Goal: Task Accomplishment & Management: Manage account settings

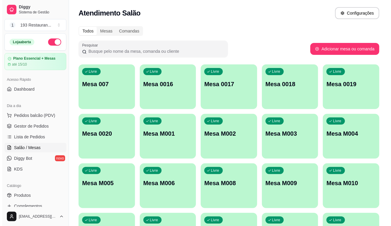
scroll to position [41, 0]
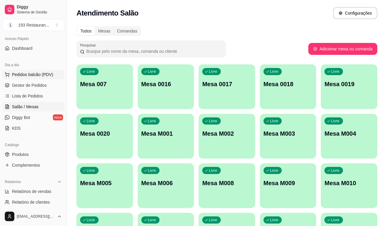
click at [39, 73] on span "Pedidos balcão (PDV)" at bounding box center [32, 75] width 41 height 6
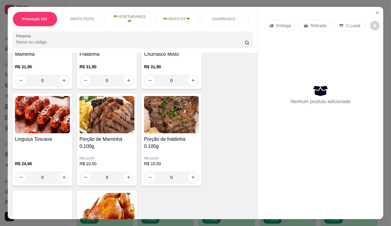
scroll to position [1293, 0]
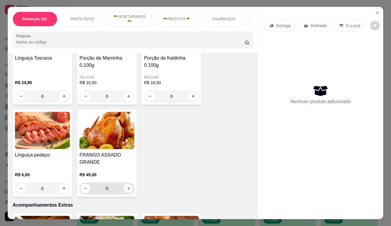
click at [127, 184] on button "increase-product-quantity" at bounding box center [128, 188] width 9 height 9
type input "1"
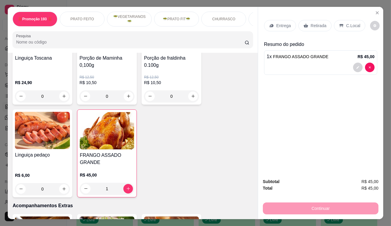
click at [320, 27] on div "Retirada" at bounding box center [314, 25] width 33 height 11
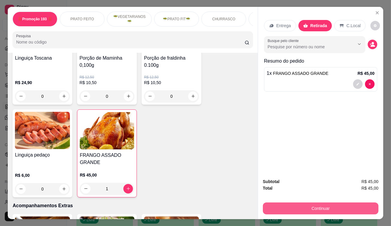
click at [309, 203] on button "Continuar" at bounding box center [321, 209] width 116 height 12
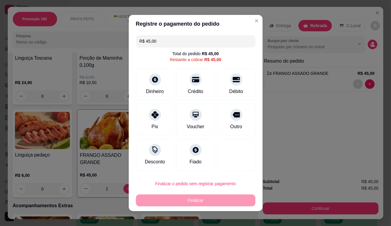
drag, startPoint x: 321, startPoint y: 91, endPoint x: 322, endPoint y: 87, distance: 4.0
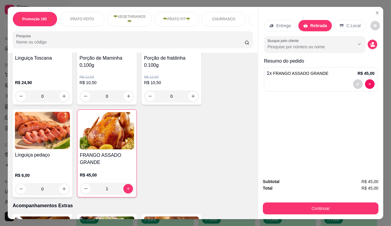
click at [301, 199] on div "Subtotal R$ 45,00 Total R$ 45,00 Continuar" at bounding box center [321, 197] width 116 height 36
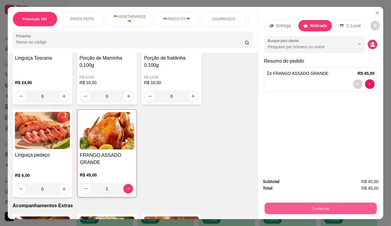
click at [301, 203] on button "Continuar" at bounding box center [321, 209] width 112 height 12
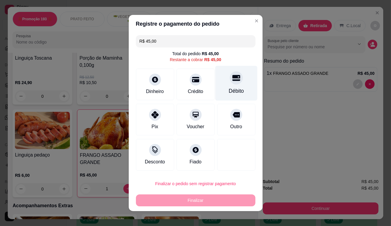
click at [230, 82] on div at bounding box center [236, 77] width 13 height 13
type input "R$ 0,00"
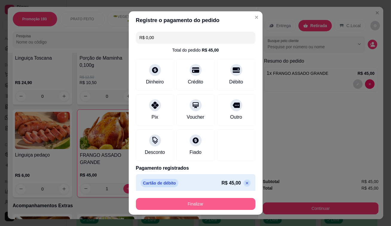
click at [206, 204] on button "Finalizar" at bounding box center [195, 204] width 119 height 12
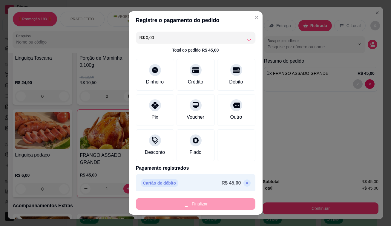
type input "0"
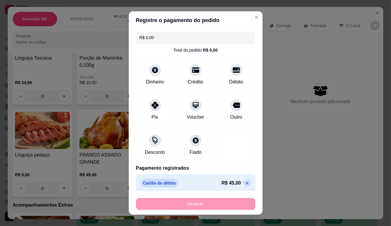
type input "-R$ 45,00"
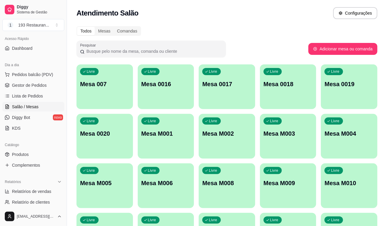
drag, startPoint x: 214, startPoint y: 183, endPoint x: 215, endPoint y: 179, distance: 3.8
drag, startPoint x: 215, startPoint y: 179, endPoint x: 51, endPoint y: 73, distance: 195.4
click at [51, 73] on button "Pedidos balcão (PDV)" at bounding box center [33, 75] width 62 height 10
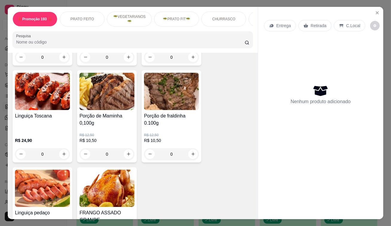
scroll to position [1330, 0]
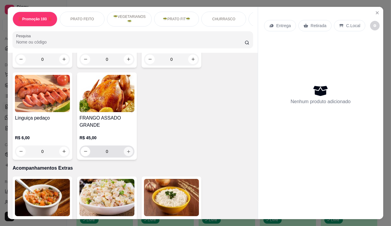
click at [126, 149] on icon "increase-product-quantity" at bounding box center [128, 151] width 4 height 4
type input "1"
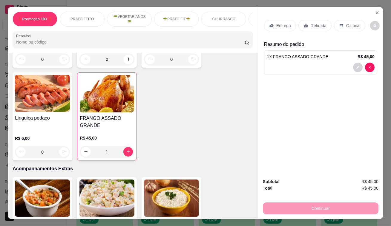
drag, startPoint x: 309, startPoint y: 24, endPoint x: 320, endPoint y: 27, distance: 11.4
click at [310, 24] on p "Retirada" at bounding box center [318, 26] width 16 height 6
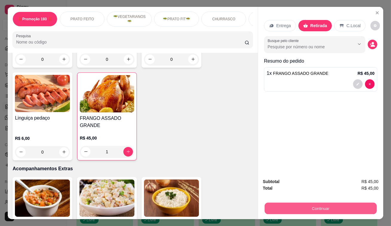
click at [322, 201] on div "Continuar" at bounding box center [321, 207] width 116 height 13
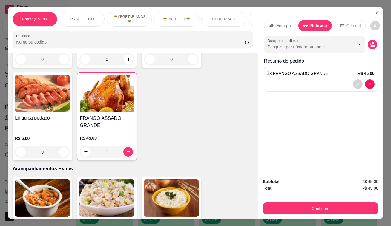
click at [302, 199] on div "Subtotal R$ 45,00 Total R$ 45,00 Continuar" at bounding box center [321, 197] width 116 height 36
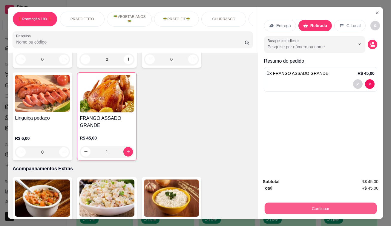
click at [303, 203] on button "Continuar" at bounding box center [321, 209] width 112 height 12
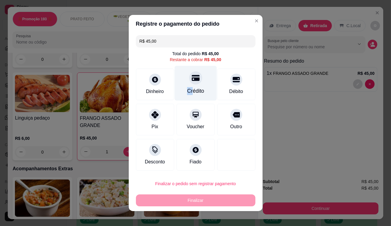
click at [188, 86] on div "Crédito" at bounding box center [195, 83] width 42 height 35
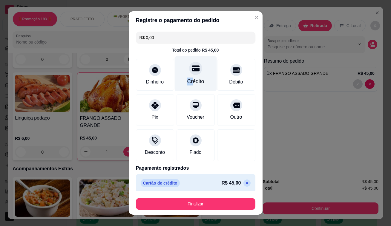
type input "R$ 0,00"
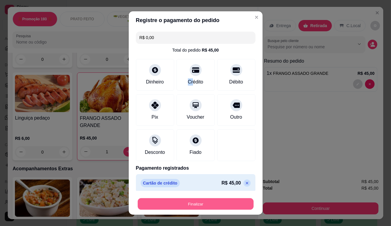
click at [197, 204] on button "Finalizar" at bounding box center [196, 205] width 116 height 12
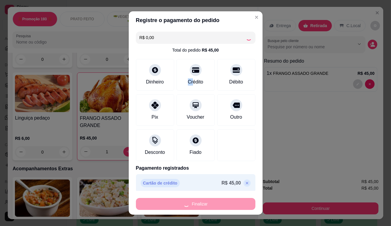
type input "0"
type input "-R$ 45,00"
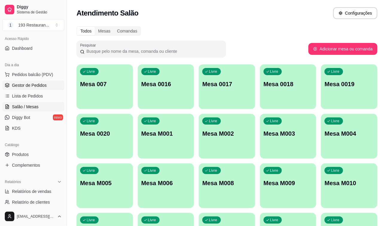
drag, startPoint x: 42, startPoint y: 76, endPoint x: 49, endPoint y: 86, distance: 12.1
click at [42, 76] on span "Pedidos balcão (PDV)" at bounding box center [32, 75] width 41 height 6
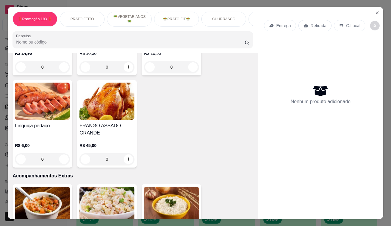
scroll to position [1330, 0]
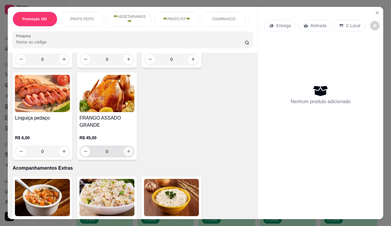
click at [127, 147] on button "increase-product-quantity" at bounding box center [129, 152] width 10 height 10
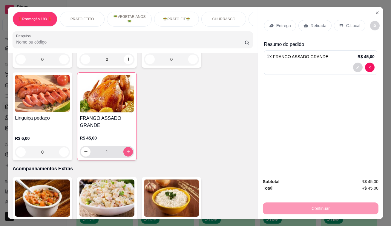
type input "1"
drag, startPoint x: 317, startPoint y: 23, endPoint x: 316, endPoint y: 30, distance: 7.2
click at [317, 23] on p "Retirada" at bounding box center [318, 26] width 16 height 6
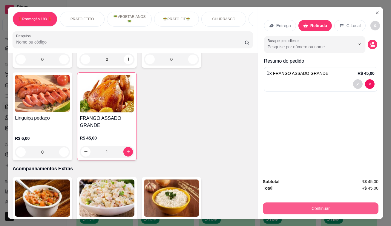
click at [325, 203] on button "Continuar" at bounding box center [321, 209] width 116 height 12
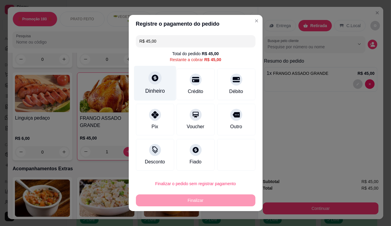
click at [158, 91] on div "Dinheiro" at bounding box center [155, 91] width 20 height 8
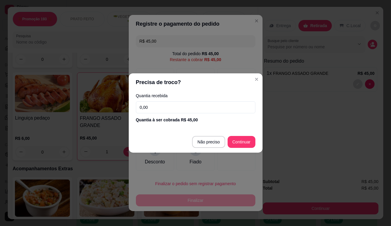
click at [186, 113] on input "0,00" at bounding box center [195, 108] width 119 height 12
type input "45,00"
type input "R$ 0,00"
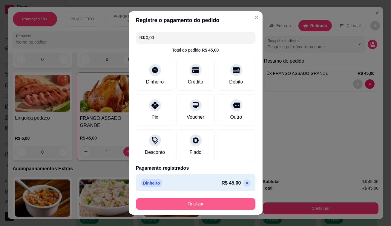
click at [221, 203] on button "Finalizar" at bounding box center [195, 204] width 119 height 12
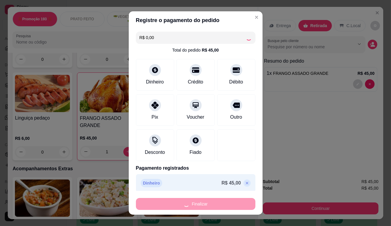
type input "0"
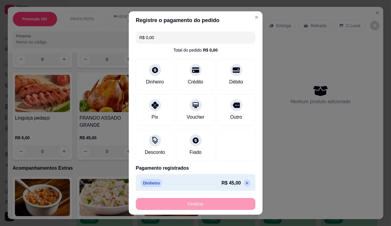
type input "-R$ 45,00"
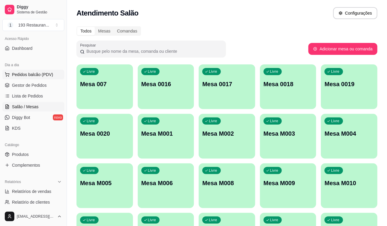
click at [49, 76] on span "Pedidos balcão (PDV)" at bounding box center [32, 75] width 41 height 6
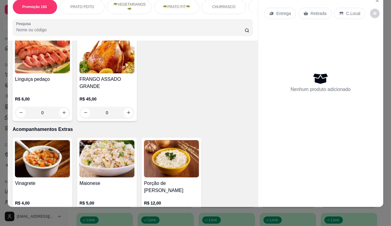
scroll to position [1357, 0]
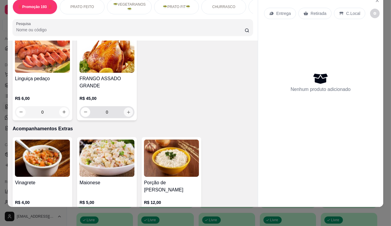
click at [128, 110] on icon "increase-product-quantity" at bounding box center [128, 112] width 4 height 4
type input "1"
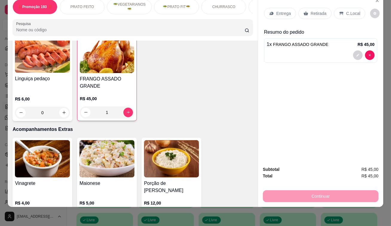
click at [311, 12] on div "Retirada" at bounding box center [314, 13] width 33 height 11
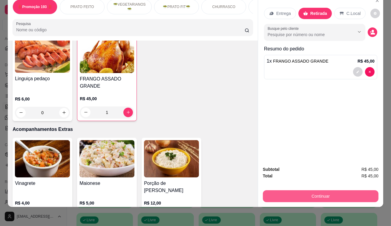
click at [334, 191] on button "Continuar" at bounding box center [321, 196] width 116 height 12
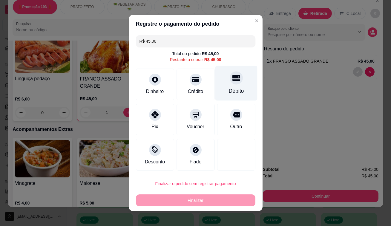
click at [225, 82] on div "Débito" at bounding box center [236, 83] width 42 height 35
type input "R$ 0,00"
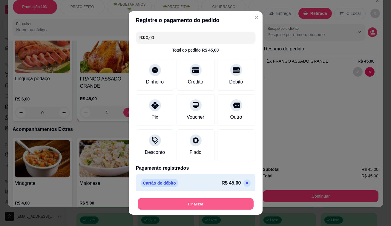
click at [227, 202] on button "Finalizar" at bounding box center [196, 205] width 116 height 12
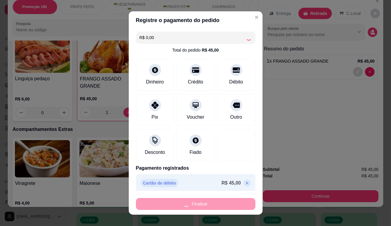
type input "0"
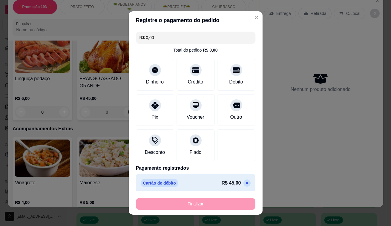
type input "-R$ 45,00"
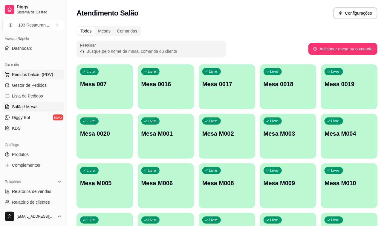
click at [36, 72] on span "Pedidos balcão (PDV)" at bounding box center [32, 75] width 41 height 6
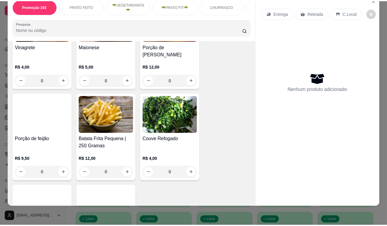
scroll to position [1330, 0]
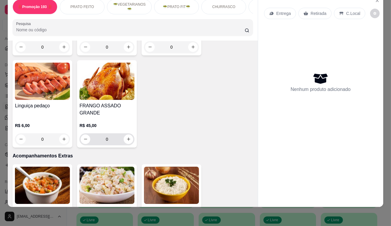
click at [116, 133] on input "0" at bounding box center [106, 139] width 33 height 12
click at [128, 137] on icon "increase-product-quantity" at bounding box center [128, 139] width 4 height 4
type input "1"
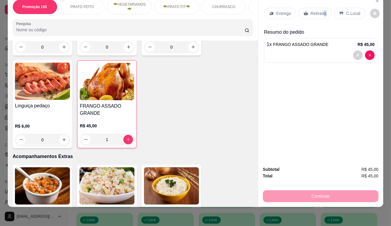
click at [322, 10] on p "Retirada" at bounding box center [318, 13] width 16 height 6
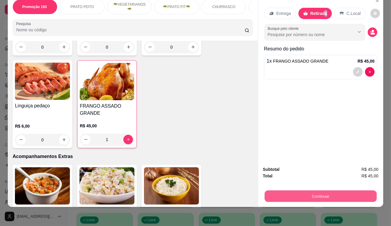
click at [320, 191] on button "Continuar" at bounding box center [321, 197] width 112 height 12
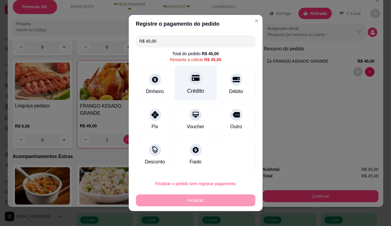
click at [198, 81] on div "Crédito" at bounding box center [195, 83] width 42 height 35
type input "R$ 0,00"
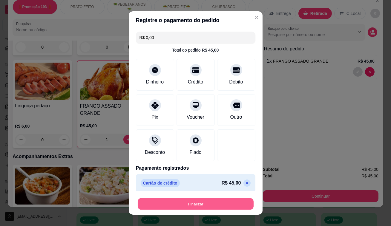
click at [190, 210] on button "Finalizar" at bounding box center [196, 205] width 116 height 12
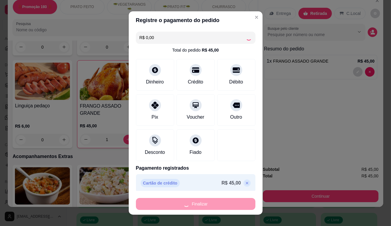
type input "0"
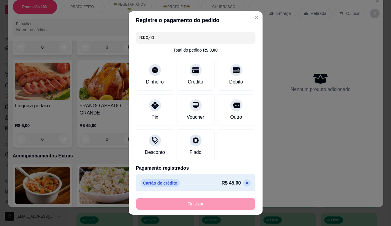
type input "-R$ 45,00"
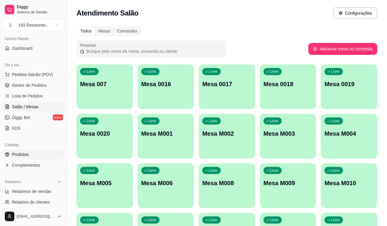
click at [32, 154] on link "Produtos" at bounding box center [33, 155] width 62 height 10
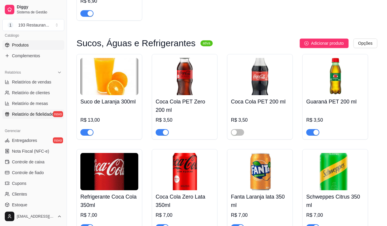
scroll to position [67, 0]
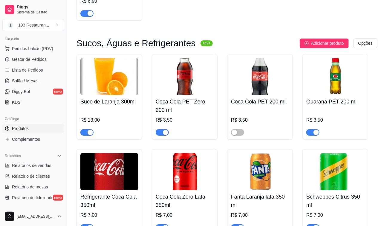
click at [24, 124] on link "Produtos" at bounding box center [33, 129] width 62 height 10
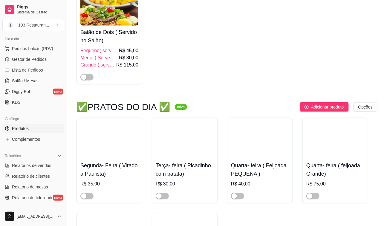
scroll to position [271, 0]
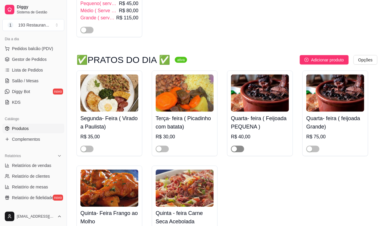
drag, startPoint x: 236, startPoint y: 151, endPoint x: 242, endPoint y: 151, distance: 6.3
click at [236, 151] on div "button" at bounding box center [233, 149] width 5 height 5
click at [310, 151] on div "button" at bounding box center [309, 149] width 5 height 5
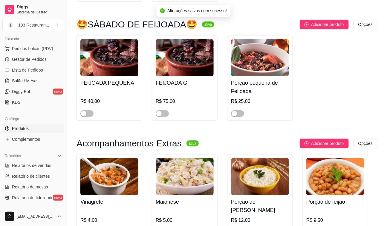
scroll to position [1791, 0]
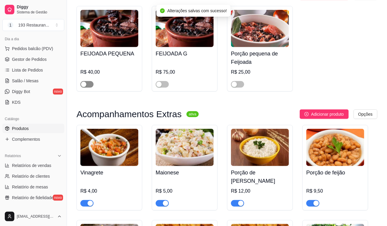
click at [85, 82] on div "button" at bounding box center [83, 84] width 5 height 5
click at [164, 81] on span "button" at bounding box center [162, 84] width 13 height 7
click at [239, 84] on span "button" at bounding box center [237, 84] width 13 height 7
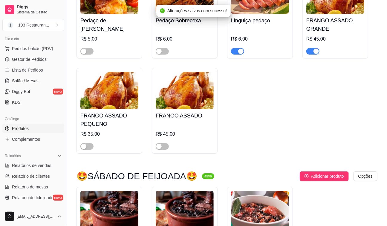
scroll to position [1574, 0]
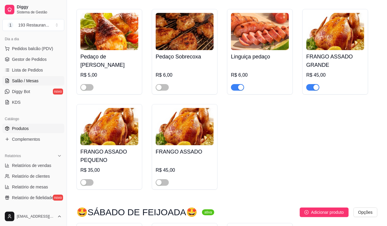
click at [39, 77] on link "Salão / Mesas" at bounding box center [33, 81] width 62 height 10
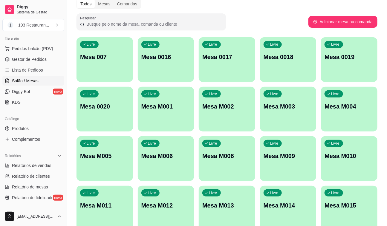
scroll to position [56, 0]
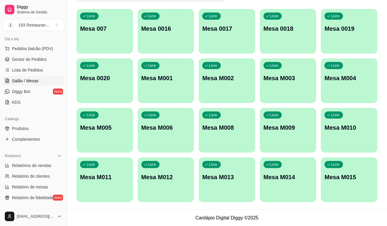
click at [85, 183] on div "Livre Mesa M011" at bounding box center [104, 177] width 56 height 38
click at [24, 132] on link "Produtos" at bounding box center [33, 129] width 62 height 10
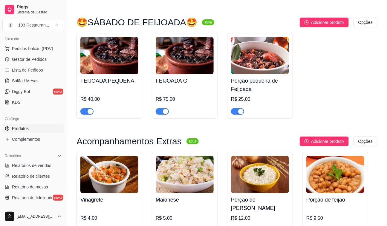
scroll to position [1574, 0]
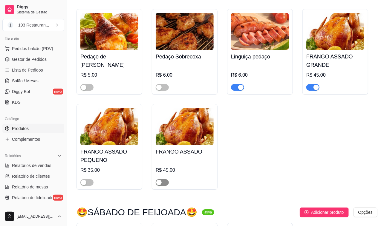
click at [162, 179] on span "button" at bounding box center [162, 182] width 13 height 7
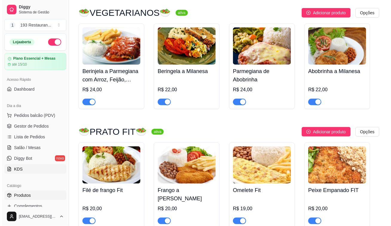
scroll to position [1031, 0]
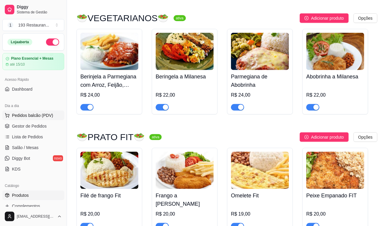
click at [40, 116] on span "Pedidos balcão (PDV)" at bounding box center [32, 116] width 41 height 6
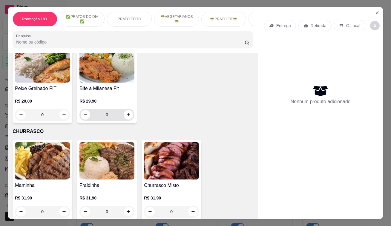
scroll to position [1248, 0]
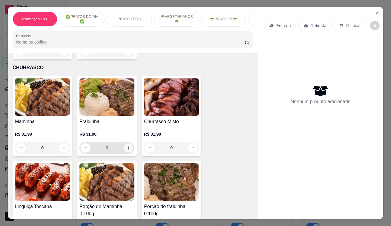
click at [126, 146] on icon "increase-product-quantity" at bounding box center [128, 148] width 4 height 4
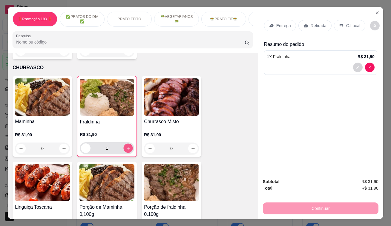
click at [131, 142] on div "1" at bounding box center [107, 148] width 52 height 12
type input "2"
click at [371, 63] on div at bounding box center [363, 68] width 21 height 10
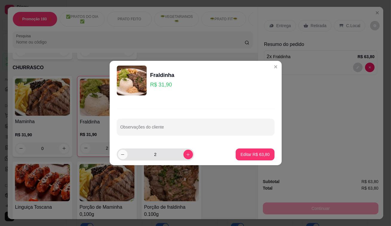
click at [124, 155] on icon "decrease-product-quantity" at bounding box center [122, 155] width 3 height 0
type input "1"
click at [251, 156] on p "Editar R$ 31,90" at bounding box center [254, 155] width 29 height 6
type input "1"
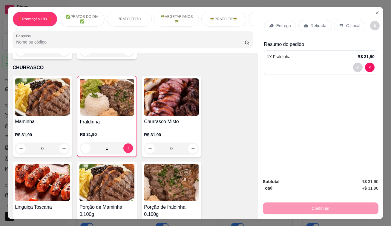
drag, startPoint x: 315, startPoint y: 206, endPoint x: 316, endPoint y: 202, distance: 4.2
click at [316, 206] on div "Continuar" at bounding box center [321, 207] width 116 height 13
click at [317, 24] on p "Retirada" at bounding box center [318, 26] width 16 height 6
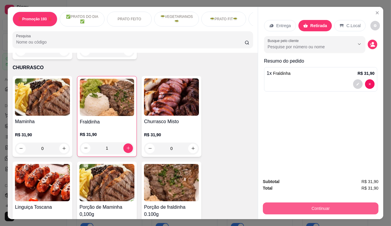
click at [320, 205] on button "Continuar" at bounding box center [321, 209] width 116 height 12
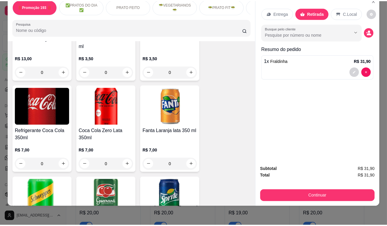
scroll to position [2144, 0]
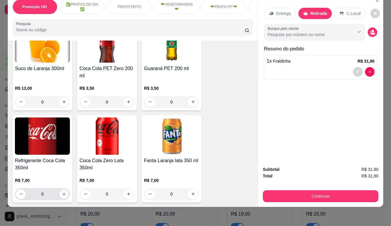
click at [65, 190] on button "increase-product-quantity" at bounding box center [63, 194] width 9 height 9
type input "1"
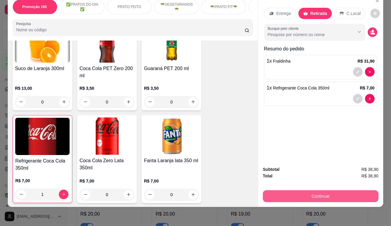
click at [335, 194] on button "Continuar" at bounding box center [321, 196] width 116 height 12
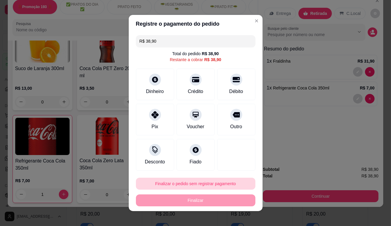
drag, startPoint x: 215, startPoint y: 194, endPoint x: 212, endPoint y: 188, distance: 6.9
click at [212, 188] on div "Finalizar o pedido sem registrar pagamento Finalizar" at bounding box center [195, 192] width 119 height 29
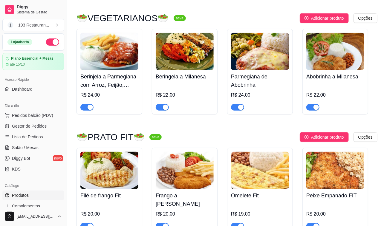
click at [2, 111] on button "Pedidos balcão (PDV)" at bounding box center [33, 116] width 62 height 10
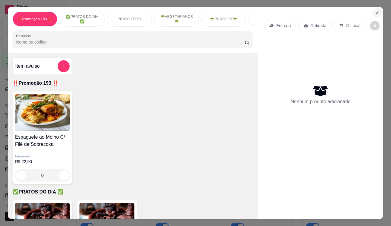
drag, startPoint x: 366, startPoint y: 16, endPoint x: 370, endPoint y: 8, distance: 9.3
click at [369, 11] on div "Entrega Retirada C.Local Nenhum produto adicionado" at bounding box center [320, 108] width 125 height 203
drag, startPoint x: 371, startPoint y: 7, endPoint x: 374, endPoint y: 10, distance: 4.2
click at [372, 7] on section "‼️Promoção 193 ‼️ ✅PRATOS DO DIA ✅ PRATO FEITO 🥗VEGETARIANOS🥗 🥗PRATO FIT🥗 CHURR…" at bounding box center [195, 113] width 375 height 213
click at [375, 10] on icon "Close" at bounding box center [377, 12] width 5 height 5
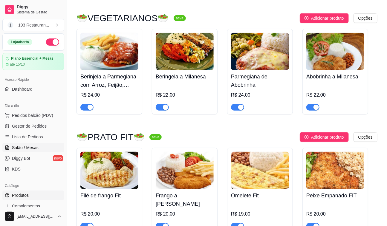
click at [33, 146] on span "Salão / Mesas" at bounding box center [25, 148] width 27 height 6
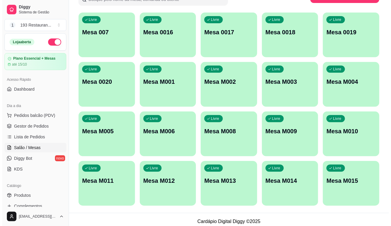
scroll to position [56, 0]
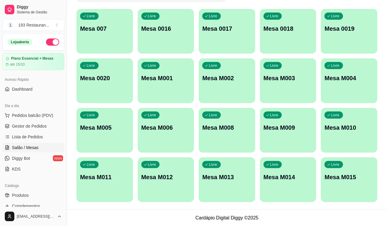
click at [185, 96] on div "button" at bounding box center [166, 99] width 56 height 7
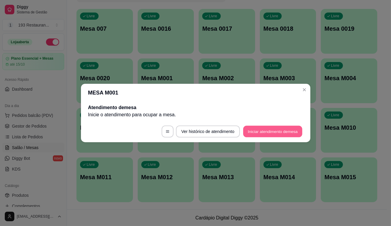
click at [268, 132] on button "Iniciar atendimento de mesa" at bounding box center [272, 132] width 59 height 12
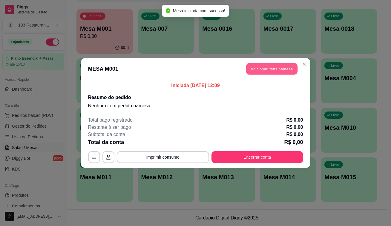
click at [259, 69] on button "Adicionar itens na mesa" at bounding box center [271, 69] width 51 height 12
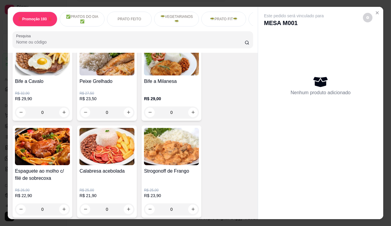
scroll to position [434, 0]
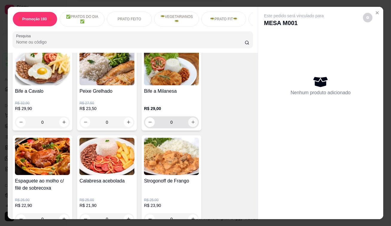
click at [191, 124] on icon "increase-product-quantity" at bounding box center [193, 122] width 4 height 4
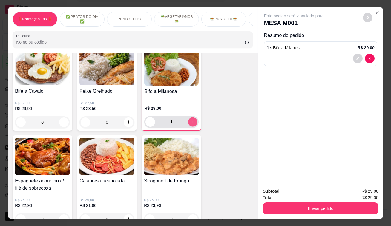
click at [190, 122] on icon "increase-product-quantity" at bounding box center [192, 122] width 4 height 4
type input "3"
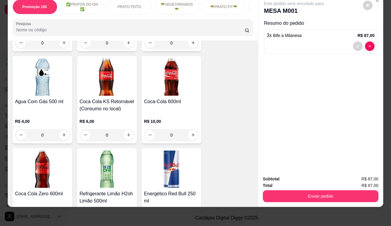
scroll to position [2470, 0]
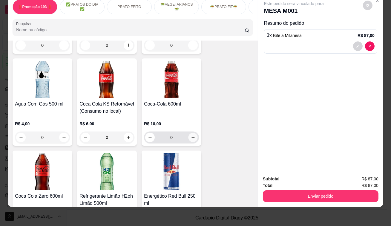
click at [191, 135] on icon "increase-product-quantity" at bounding box center [193, 137] width 4 height 4
type input "1"
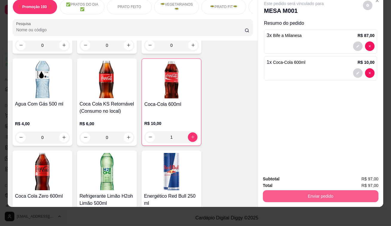
click at [345, 194] on button "Enviar pedido" at bounding box center [321, 196] width 116 height 12
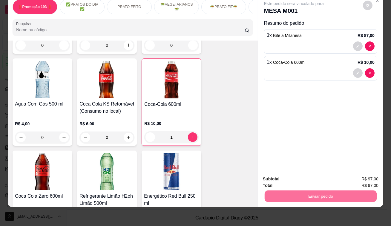
click at [367, 173] on button "Enviar pedido" at bounding box center [363, 177] width 33 height 11
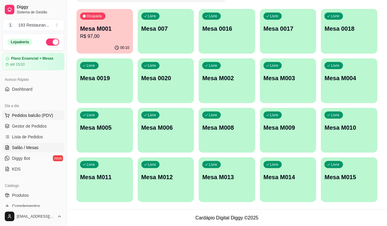
click at [52, 115] on button "Pedidos balcão (PDV)" at bounding box center [33, 116] width 62 height 10
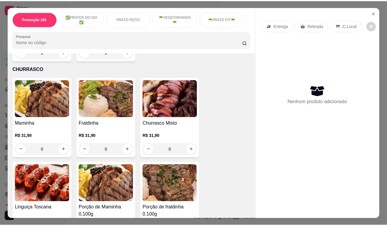
scroll to position [1248, 0]
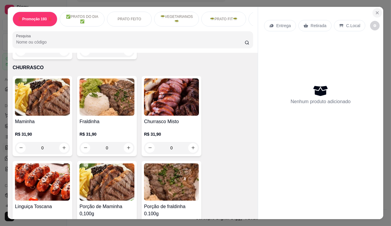
click at [375, 10] on icon "Close" at bounding box center [377, 12] width 5 height 5
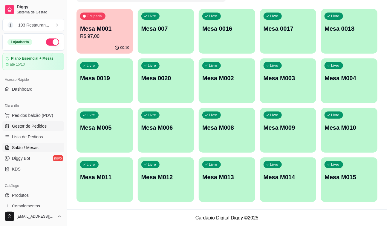
click at [44, 127] on span "Gestor de Pedidos" at bounding box center [29, 126] width 35 height 6
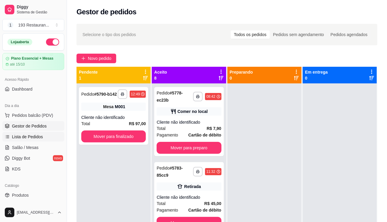
click at [40, 134] on span "Lista de Pedidos" at bounding box center [27, 137] width 31 height 6
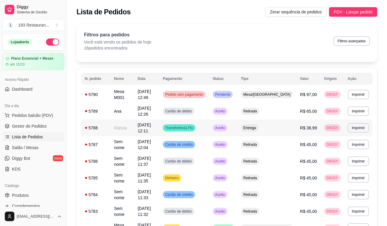
click at [237, 121] on td "Aceito" at bounding box center [223, 128] width 28 height 17
click at [259, 110] on div "Retirada" at bounding box center [250, 111] width 18 height 7
click at [29, 119] on button "Pedidos balcão (PDV)" at bounding box center [33, 116] width 62 height 10
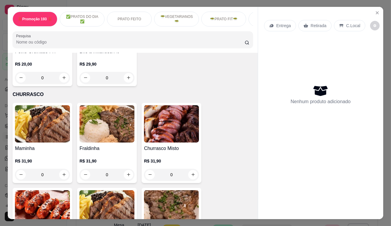
scroll to position [1194, 0]
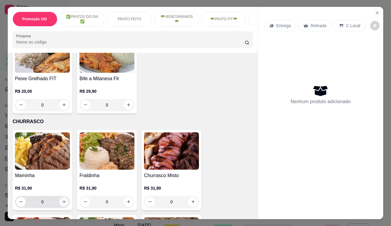
click at [63, 200] on icon "increase-product-quantity" at bounding box center [64, 202] width 4 height 4
type input "1"
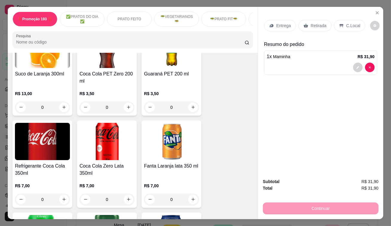
scroll to position [2144, 0]
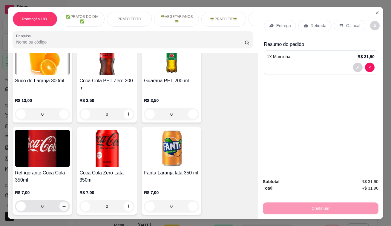
click at [63, 204] on icon "increase-product-quantity" at bounding box center [64, 206] width 4 height 4
type input "1"
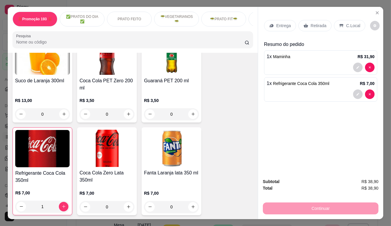
click at [313, 23] on p "Retirada" at bounding box center [318, 26] width 16 height 6
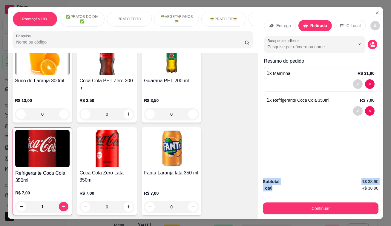
drag, startPoint x: 315, startPoint y: 158, endPoint x: 296, endPoint y: 188, distance: 35.6
click at [296, 188] on div "Entrega Retirada C.Local Busque pelo cliente Resumo do pedido 1 x Maminha R$ 31…" at bounding box center [320, 113] width 125 height 213
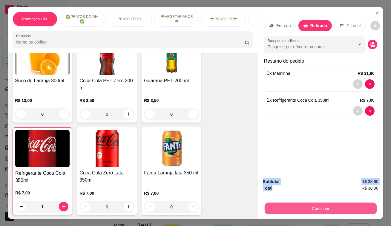
click at [285, 204] on button "Continuar" at bounding box center [321, 209] width 112 height 12
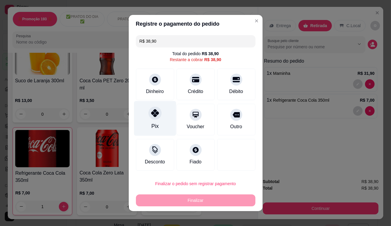
click at [154, 121] on div "Pix" at bounding box center [155, 118] width 42 height 35
type input "R$ 0,00"
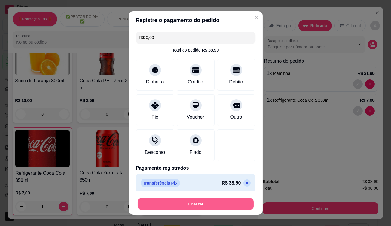
click at [199, 202] on button "Finalizar" at bounding box center [196, 205] width 116 height 12
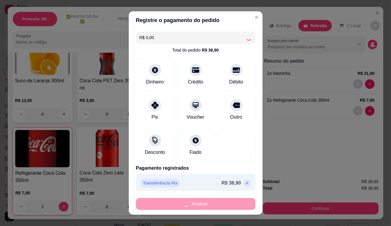
type input "0"
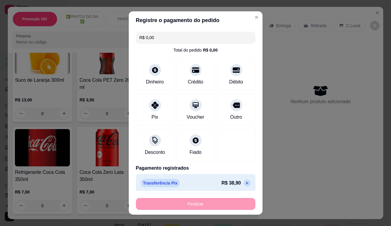
type input "-R$ 38,90"
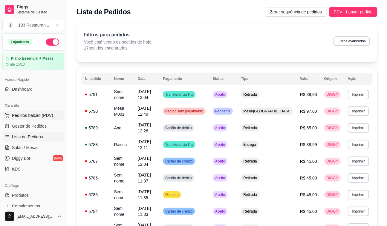
click at [27, 114] on span "Pedidos balcão (PDV)" at bounding box center [32, 116] width 41 height 6
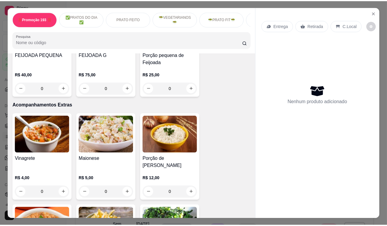
scroll to position [1574, 0]
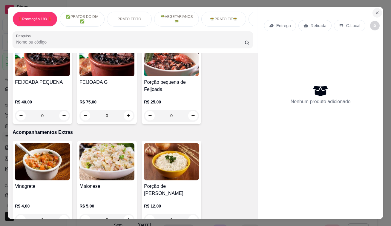
click at [377, 10] on icon "Close" at bounding box center [377, 12] width 5 height 5
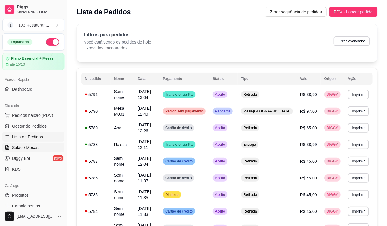
click at [36, 147] on span "Salão / Mesas" at bounding box center [25, 148] width 27 height 6
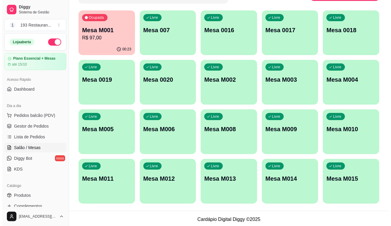
scroll to position [56, 0]
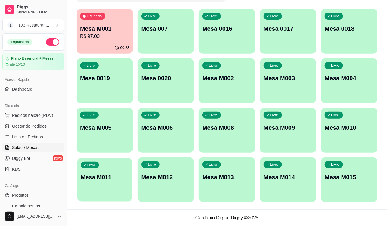
click at [113, 180] on p "Mesa M011" at bounding box center [105, 177] width 48 height 8
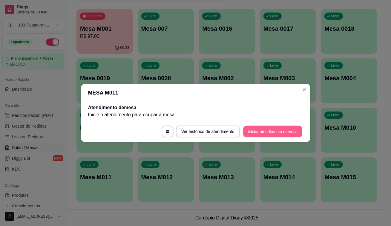
click at [257, 134] on button "Iniciar atendimento de mesa" at bounding box center [272, 132] width 59 height 12
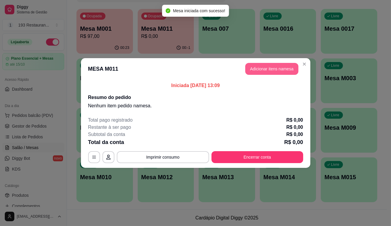
click at [277, 64] on button "Adicionar itens na mesa" at bounding box center [271, 69] width 53 height 12
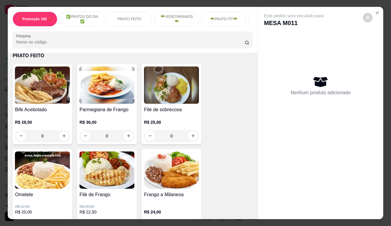
scroll to position [217, 0]
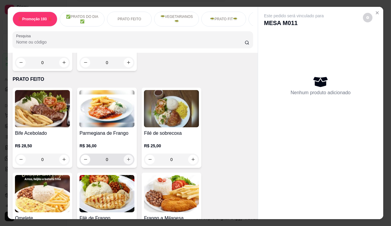
click at [127, 162] on icon "increase-product-quantity" at bounding box center [128, 159] width 4 height 4
type input "1"
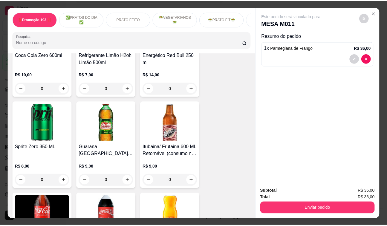
scroll to position [2614, 0]
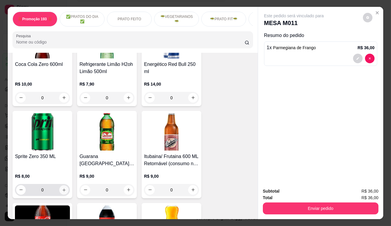
click at [62, 188] on icon "increase-product-quantity" at bounding box center [64, 190] width 4 height 4
type input "1"
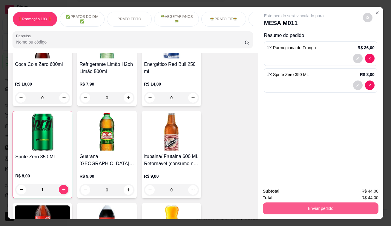
click at [305, 208] on button "Enviar pedido" at bounding box center [321, 209] width 116 height 12
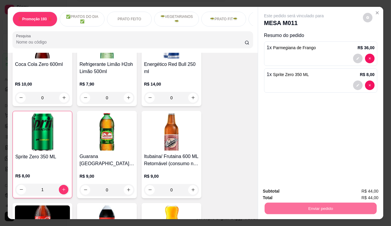
click at [365, 191] on button "Enviar pedido" at bounding box center [363, 192] width 33 height 11
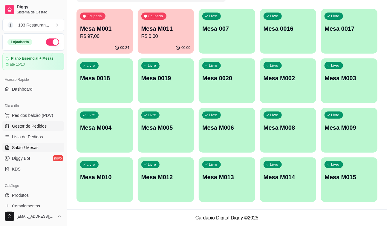
click at [40, 129] on link "Gestor de Pedidos" at bounding box center [33, 127] width 62 height 10
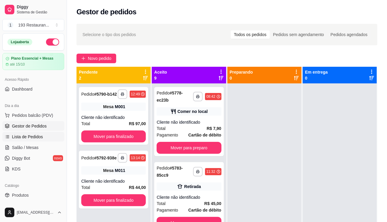
click at [31, 136] on span "Lista de Pedidos" at bounding box center [27, 137] width 31 height 6
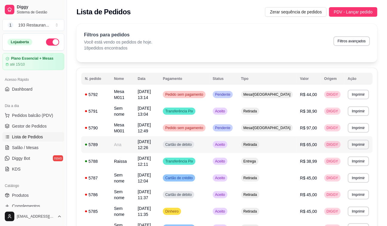
click at [258, 142] on span "Retirada" at bounding box center [250, 144] width 16 height 5
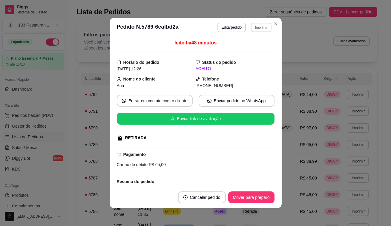
click at [256, 28] on button "Imprimir" at bounding box center [261, 27] width 21 height 9
click at [248, 61] on button "CAIXA" at bounding box center [249, 60] width 42 height 9
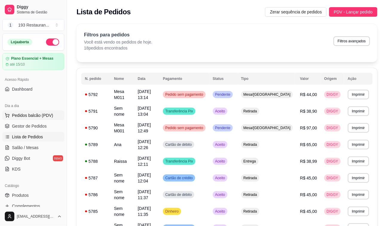
click at [45, 111] on button "Pedidos balcão (PDV)" at bounding box center [33, 116] width 62 height 10
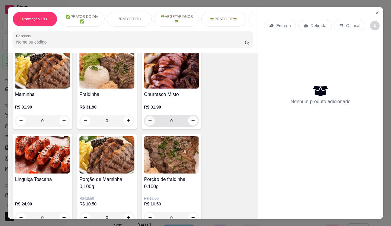
scroll to position [0, 1]
click at [191, 119] on icon "increase-product-quantity" at bounding box center [193, 121] width 4 height 4
type input "1"
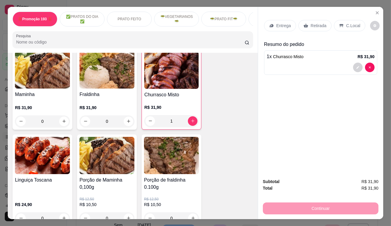
click at [310, 23] on p "Retirada" at bounding box center [318, 26] width 16 height 6
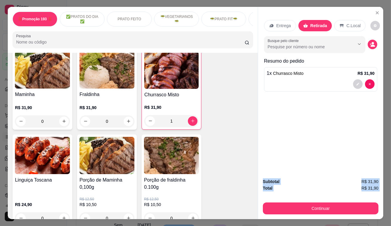
drag, startPoint x: 302, startPoint y: 185, endPoint x: 299, endPoint y: 194, distance: 9.6
click at [299, 194] on div "Entrega Retirada C.Local Busque pelo cliente Resumo do pedido 1 x Churrasco Mis…" at bounding box center [320, 113] width 125 height 213
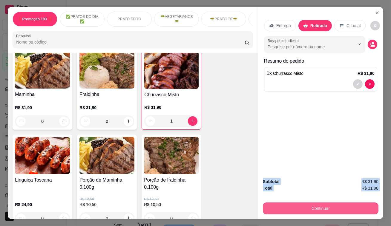
click at [296, 211] on button "Continuar" at bounding box center [321, 209] width 116 height 12
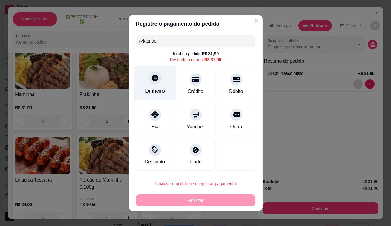
click at [150, 84] on div at bounding box center [154, 77] width 13 height 13
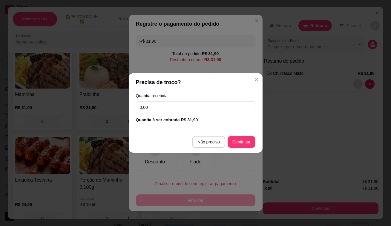
click at [162, 115] on div "Quantia recebida 0,00 Quantia à ser cobrada R$ 31,90" at bounding box center [196, 108] width 134 height 34
click at [161, 113] on input "0,00" at bounding box center [195, 108] width 119 height 12
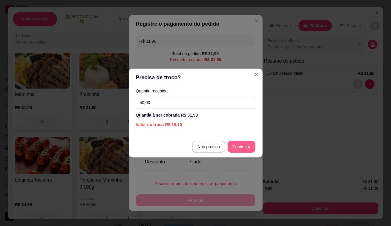
type input "50,00"
type input "R$ 0,00"
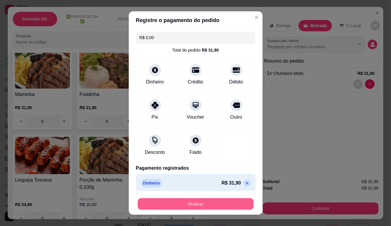
click at [223, 205] on button "Finalizar" at bounding box center [196, 205] width 116 height 12
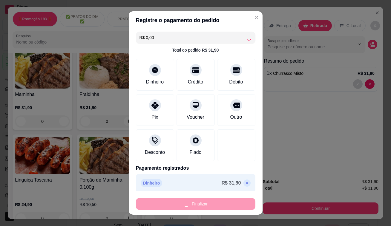
type input "0"
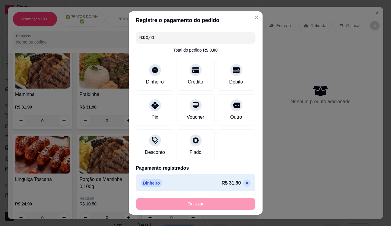
type input "-R$ 31,90"
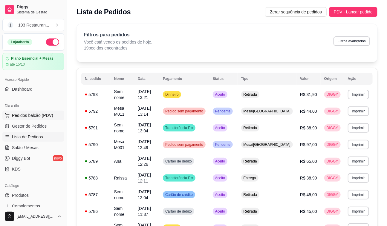
click at [36, 119] on button "Pedidos balcão (PDV)" at bounding box center [33, 116] width 62 height 10
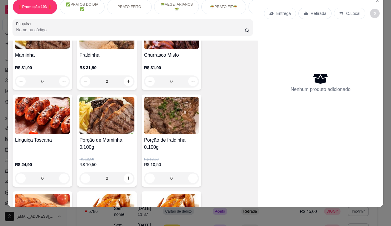
scroll to position [1384, 0]
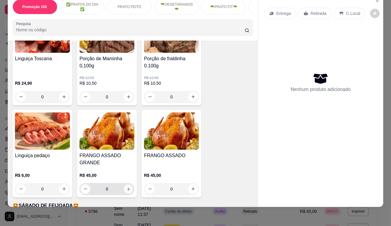
click at [127, 188] on icon "increase-product-quantity" at bounding box center [128, 189] width 3 height 3
type input "1"
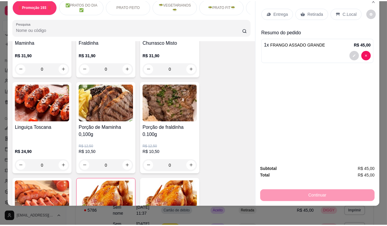
scroll to position [1357, 0]
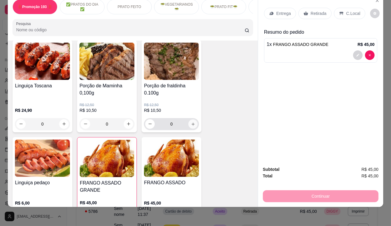
click at [191, 122] on icon "increase-product-quantity" at bounding box center [193, 124] width 4 height 4
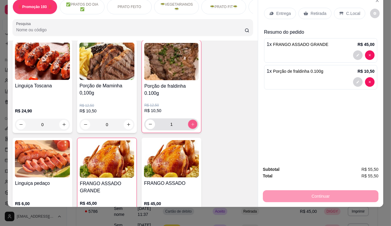
click at [190, 122] on icon "increase-product-quantity" at bounding box center [192, 124] width 4 height 4
type input "3"
click at [310, 10] on p "Retirada" at bounding box center [318, 13] width 16 height 6
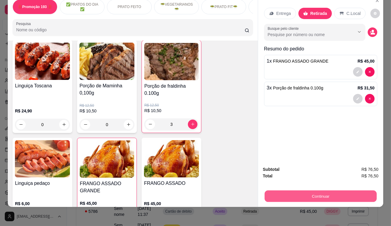
click at [317, 191] on button "Continuar" at bounding box center [321, 197] width 112 height 12
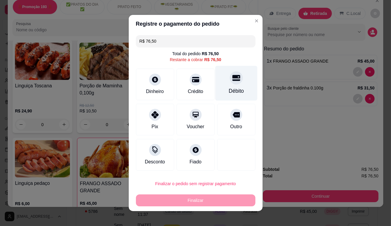
click at [238, 84] on div "Débito" at bounding box center [236, 83] width 42 height 35
type input "R$ 0,00"
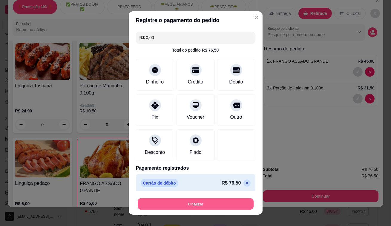
click at [203, 202] on button "Finalizar" at bounding box center [196, 205] width 116 height 12
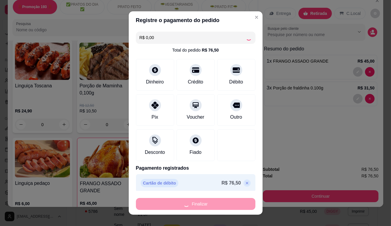
type input "0"
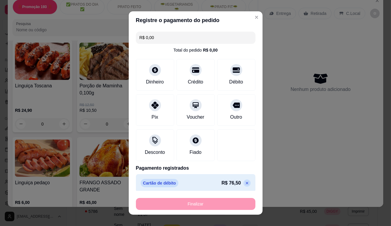
type input "-R$ 76,50"
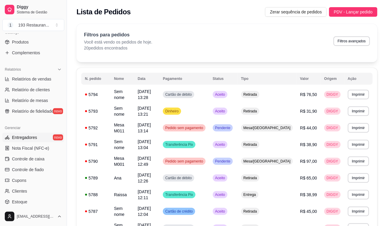
scroll to position [203, 0]
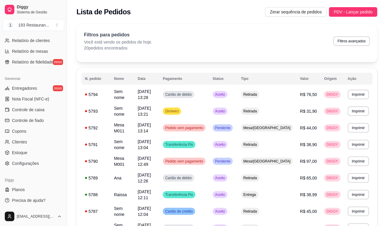
drag, startPoint x: 49, startPoint y: 170, endPoint x: 36, endPoint y: 206, distance: 38.2
click at [30, 177] on div "Loja aberta Plano Essencial + Mesas até 15/10 Acesso Rápido Dashboard Dia a dia…" at bounding box center [33, 120] width 67 height 174
click at [33, 204] on div "Diggy Planos Precisa de ajuda?" at bounding box center [33, 190] width 67 height 35
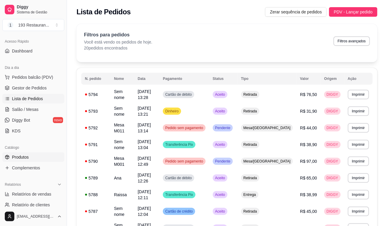
scroll to position [0, 0]
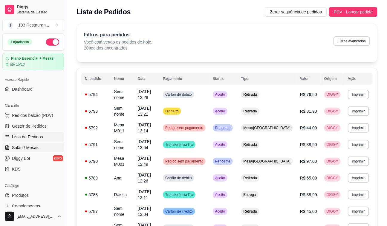
click at [29, 143] on link "Salão / Mesas" at bounding box center [33, 148] width 62 height 10
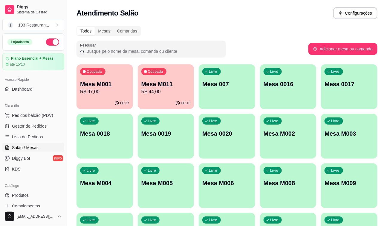
click at [110, 105] on div "00:37" at bounding box center [104, 104] width 56 height 12
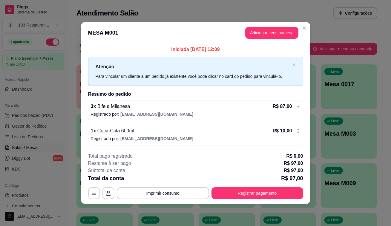
click at [216, 190] on button "Registrar pagamento" at bounding box center [257, 193] width 92 height 12
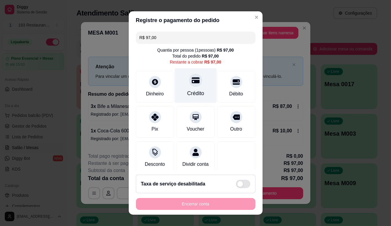
click at [194, 85] on div "Crédito" at bounding box center [195, 85] width 42 height 35
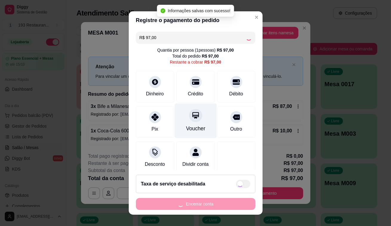
type input "R$ 0,00"
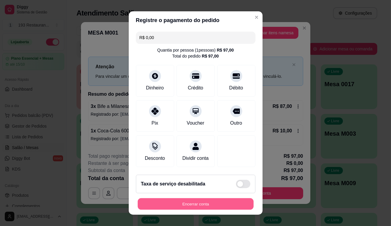
click at [183, 201] on button "Encerrar conta" at bounding box center [196, 205] width 116 height 12
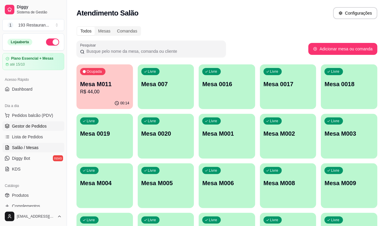
click at [44, 129] on span "Gestor de Pedidos" at bounding box center [29, 126] width 35 height 6
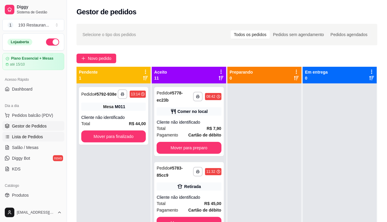
click at [42, 138] on link "Lista de Pedidos" at bounding box center [33, 137] width 62 height 10
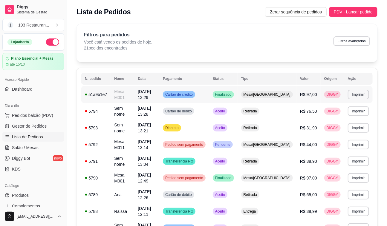
click at [279, 98] on td "Mesa/[GEOGRAPHIC_DATA]" at bounding box center [266, 94] width 59 height 17
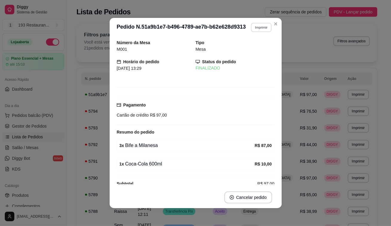
click at [259, 27] on button "Imprimir" at bounding box center [261, 27] width 21 height 9
click at [249, 61] on button "CAIXA" at bounding box center [249, 60] width 42 height 9
click at [253, 60] on div "Status do pedido FINALIZADO" at bounding box center [235, 65] width 79 height 13
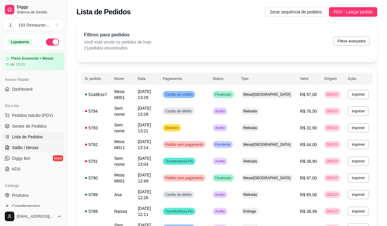
click at [40, 149] on link "Salão / Mesas" at bounding box center [33, 148] width 62 height 10
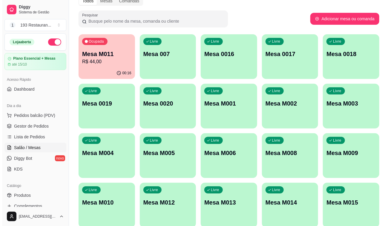
scroll to position [56, 0]
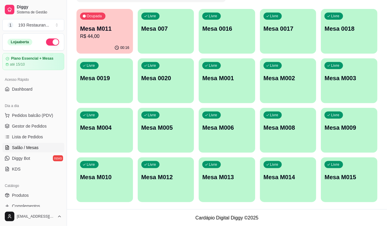
click at [290, 80] on p "Mesa M002" at bounding box center [287, 78] width 49 height 8
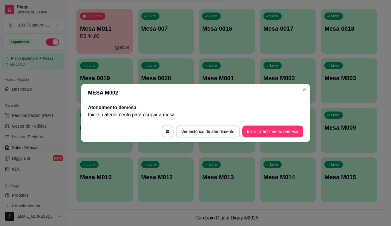
click at [294, 122] on footer "Ver histórico de atendimento Iniciar atendimento de mesa" at bounding box center [195, 131] width 229 height 21
click at [291, 126] on button "Iniciar atendimento de mesa" at bounding box center [272, 132] width 59 height 12
click at [256, 127] on button "Iniciar atendimento de mesa" at bounding box center [272, 132] width 59 height 12
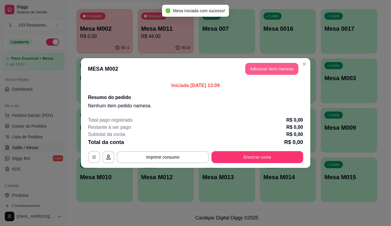
click at [277, 71] on button "Adicionar itens na mesa" at bounding box center [271, 69] width 53 height 12
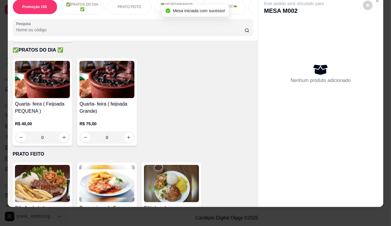
scroll to position [163, 0]
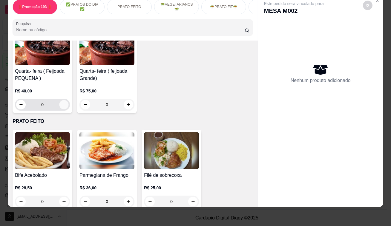
click at [62, 103] on icon "increase-product-quantity" at bounding box center [64, 104] width 4 height 4
type input "1"
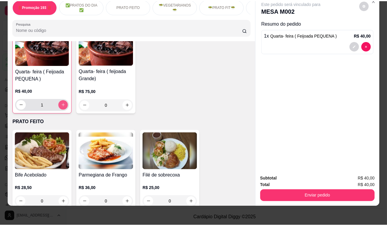
scroll to position [163, 0]
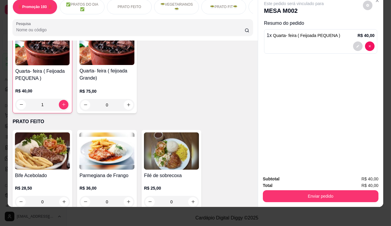
click at [348, 199] on div "Subtotal R$ 40,00 Total R$ 40,00 Enviar pedido" at bounding box center [320, 189] width 125 height 36
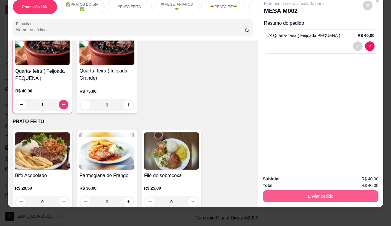
click at [351, 193] on button "Enviar pedido" at bounding box center [321, 196] width 116 height 12
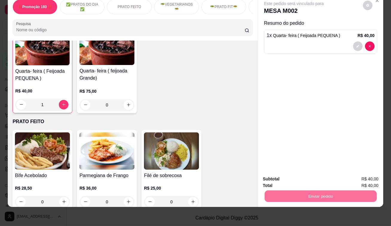
click at [367, 178] on button "Enviar pedido" at bounding box center [363, 177] width 33 height 11
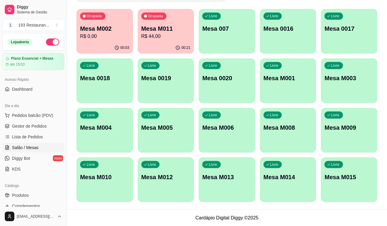
click at [157, 17] on p "Ocupada" at bounding box center [155, 16] width 15 height 5
click at [173, 36] on p "R$ 44,00" at bounding box center [166, 36] width 48 height 7
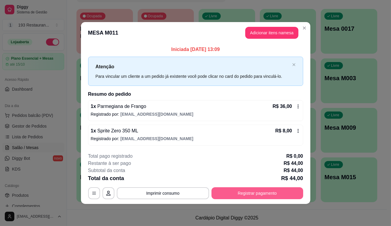
click at [272, 191] on button "Registrar pagamento" at bounding box center [257, 193] width 92 height 12
click at [259, 191] on button "Registrar pagamento" at bounding box center [257, 193] width 89 height 12
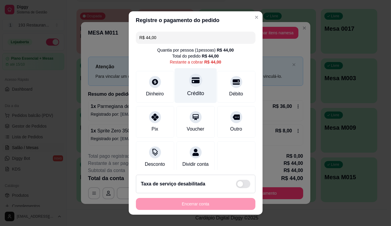
click at [190, 93] on div "Crédito" at bounding box center [195, 94] width 17 height 8
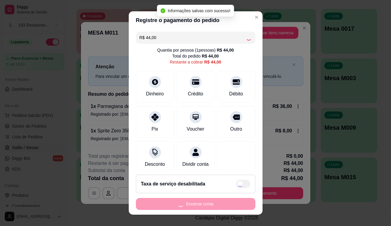
type input "R$ 0,00"
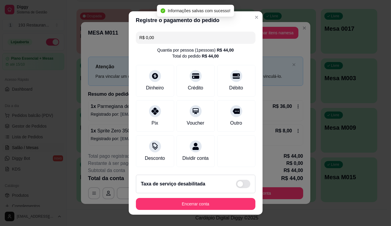
drag, startPoint x: 207, startPoint y: 197, endPoint x: 207, endPoint y: 201, distance: 3.6
click at [207, 201] on footer "Taxa de serviço desabilitada Encerrar conta" at bounding box center [196, 192] width 134 height 45
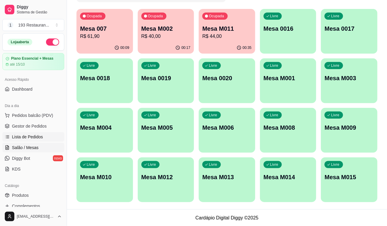
click at [46, 135] on link "Lista de Pedidos" at bounding box center [33, 137] width 62 height 10
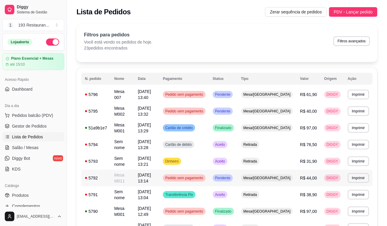
click at [313, 176] on span "R$ 44,00" at bounding box center [308, 178] width 17 height 5
click at [360, 173] on button "Imprimir" at bounding box center [358, 178] width 21 height 10
click at [352, 197] on button "CAIXA" at bounding box center [346, 198] width 43 height 10
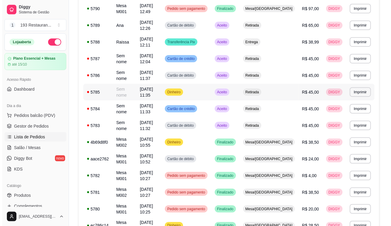
scroll to position [217, 0]
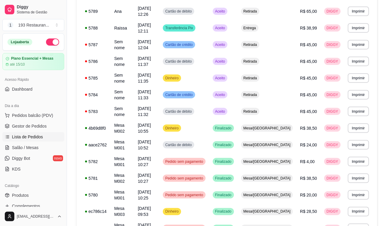
click at [373, 76] on div "**********" at bounding box center [226, 62] width 301 height 422
click at [361, 107] on button "Imprimir" at bounding box center [358, 111] width 21 height 9
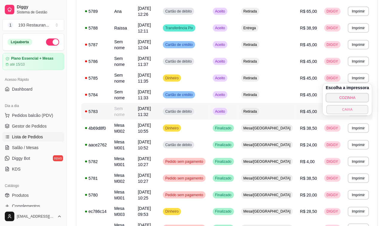
click at [356, 112] on button "CAIXA" at bounding box center [347, 109] width 42 height 9
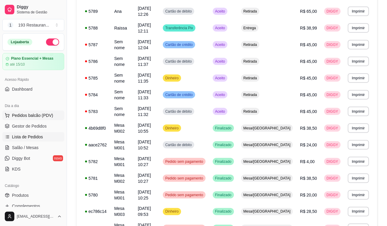
click at [33, 118] on span "Pedidos balcão (PDV)" at bounding box center [32, 116] width 41 height 6
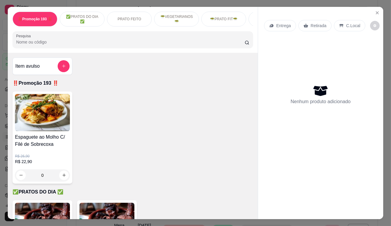
click at [315, 23] on p "Retirada" at bounding box center [318, 26] width 16 height 6
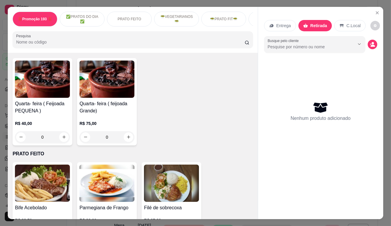
scroll to position [190, 0]
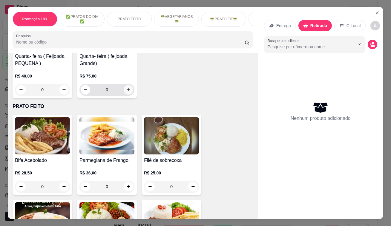
click at [126, 90] on icon "increase-product-quantity" at bounding box center [128, 89] width 4 height 4
type input "1"
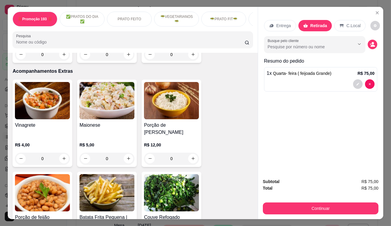
scroll to position [1628, 0]
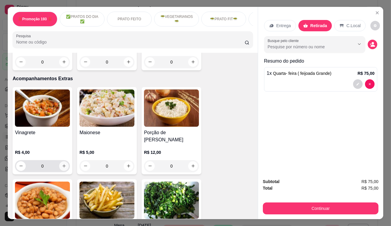
click at [62, 164] on icon "increase-product-quantity" at bounding box center [64, 166] width 4 height 4
type input "1"
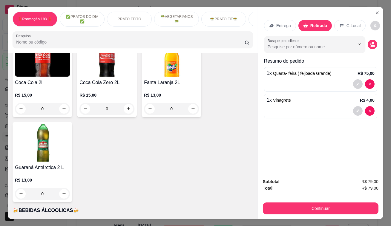
scroll to position [2822, 0]
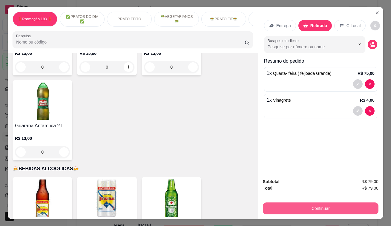
click at [317, 203] on button "Continuar" at bounding box center [321, 209] width 116 height 12
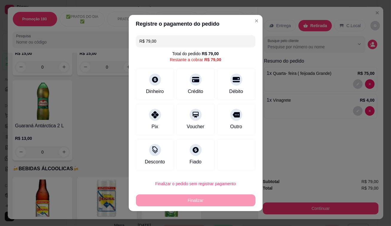
drag, startPoint x: 235, startPoint y: 171, endPoint x: 166, endPoint y: 43, distance: 144.8
click at [166, 43] on input "R$ 79,00" at bounding box center [195, 41] width 112 height 12
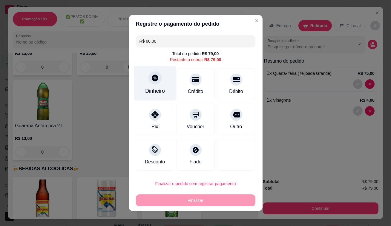
click at [156, 76] on div at bounding box center [154, 77] width 13 height 13
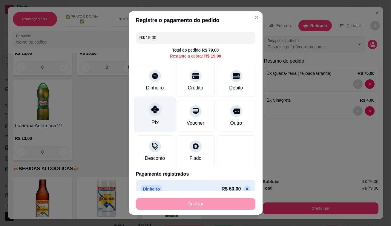
click at [142, 109] on div "Pix" at bounding box center [155, 115] width 42 height 35
type input "R$ 0,00"
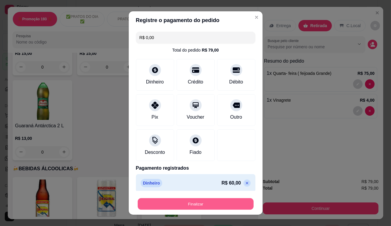
click at [215, 200] on button "Finalizar" at bounding box center [196, 205] width 116 height 12
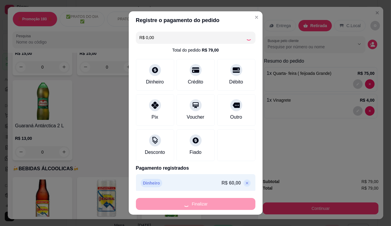
type input "0"
type input "-R$ 79,00"
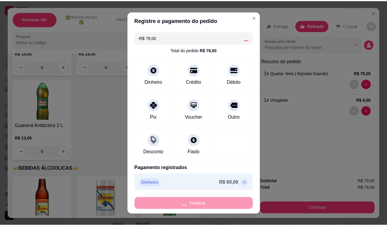
scroll to position [2821, 0]
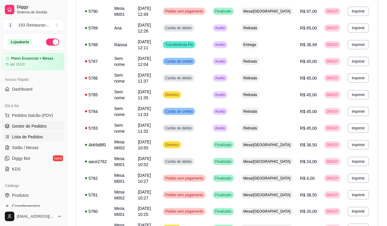
click at [23, 128] on span "Gestor de Pedidos" at bounding box center [29, 126] width 35 height 6
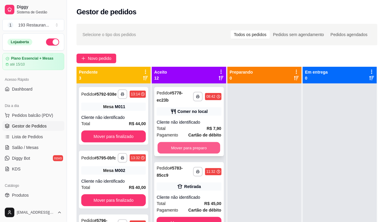
click at [210, 145] on button "Mover para preparo" at bounding box center [188, 148] width 63 height 12
click at [210, 217] on button "Mover para preparo" at bounding box center [188, 223] width 64 height 12
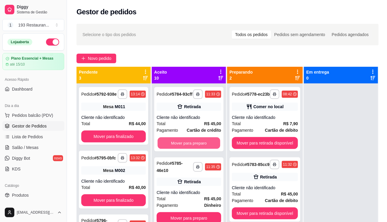
click at [210, 144] on button "Mover para preparo" at bounding box center [188, 144] width 63 height 12
click at [210, 213] on button "Mover para preparo" at bounding box center [188, 219] width 64 height 12
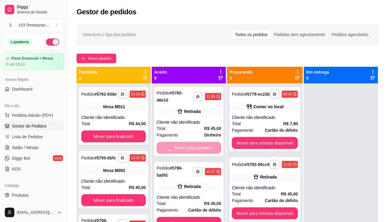
click at [210, 217] on button "Mover para preparo" at bounding box center [188, 223] width 64 height 12
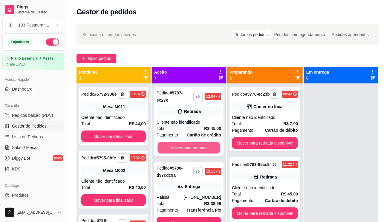
click at [210, 145] on button "Mover para preparo" at bounding box center [188, 148] width 63 height 12
click at [210, 145] on button "Mover para preparo" at bounding box center [188, 148] width 64 height 12
click at [210, 145] on button "Mover para preparo" at bounding box center [188, 148] width 63 height 12
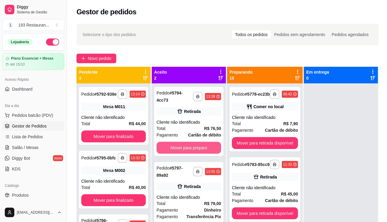
click at [211, 145] on button "Mover para preparo" at bounding box center [188, 148] width 64 height 12
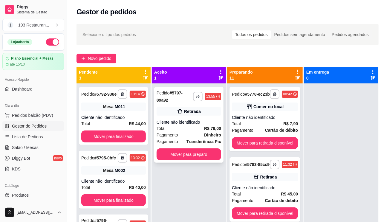
click at [213, 144] on strong "Transferência Pix" at bounding box center [203, 141] width 35 height 5
click at [203, 157] on button "Mover para preparo" at bounding box center [188, 155] width 64 height 12
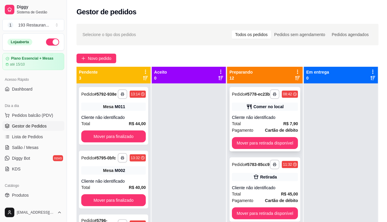
click at [283, 149] on button "Mover para retirada disponível" at bounding box center [265, 143] width 66 height 12
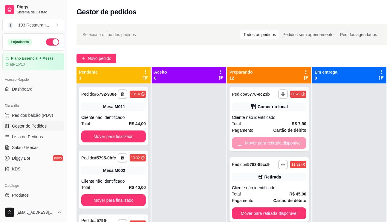
click at [282, 158] on div "**********" at bounding box center [268, 190] width 79 height 64
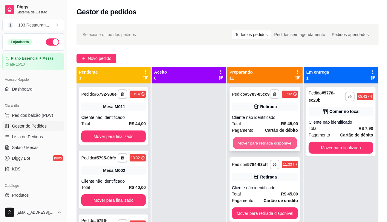
click at [260, 146] on button "Mover para retirada disponível" at bounding box center [265, 144] width 64 height 12
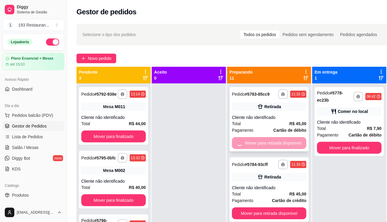
click at [260, 208] on button "Mover para retirada disponível" at bounding box center [269, 214] width 74 height 12
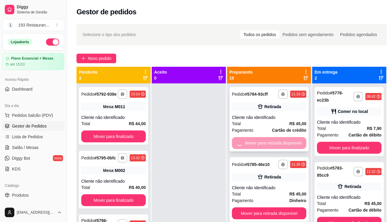
click at [260, 208] on button "Mover para retirada disponível" at bounding box center [269, 214] width 74 height 12
click at [260, 208] on button "Mover para entrega" at bounding box center [269, 214] width 74 height 12
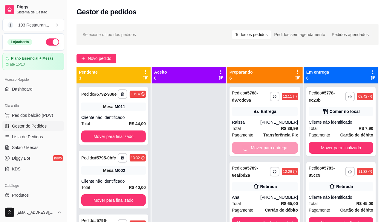
click at [260, 217] on button "Mover para retirada disponível" at bounding box center [265, 223] width 66 height 12
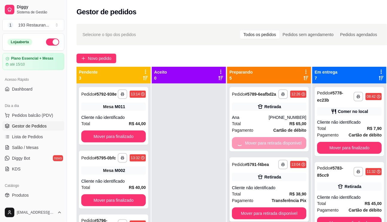
click at [261, 208] on button "Mover para retirada disponível" at bounding box center [269, 214] width 74 height 12
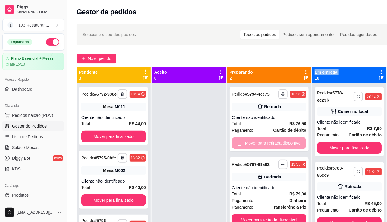
click at [261, 158] on div "**********" at bounding box center [268, 193] width 79 height 71
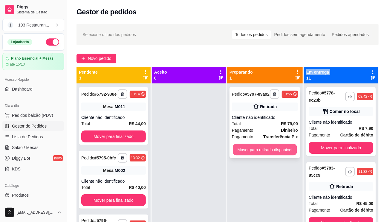
click at [280, 154] on button "Mover para retirada disponível" at bounding box center [265, 150] width 64 height 12
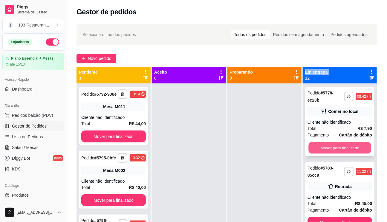
click at [334, 152] on button "Mover para finalizado" at bounding box center [339, 148] width 63 height 12
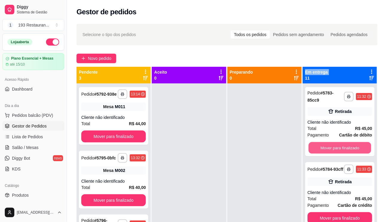
click at [335, 152] on button "Mover para finalizado" at bounding box center [339, 148] width 63 height 12
click at [335, 213] on button "Mover para finalizado" at bounding box center [339, 219] width 64 height 12
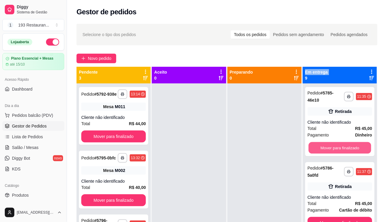
click at [335, 152] on button "Mover para finalizado" at bounding box center [339, 148] width 63 height 12
click at [335, 217] on button "Mover para finalizado" at bounding box center [339, 223] width 64 height 12
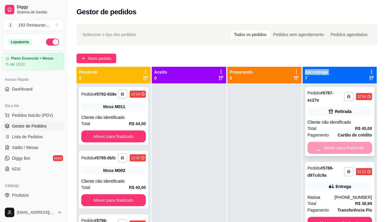
click at [335, 217] on button "Mover para finalizado" at bounding box center [339, 223] width 64 height 12
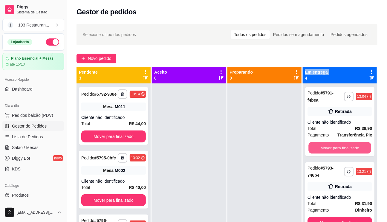
click at [335, 152] on button "Mover para finalizado" at bounding box center [339, 148] width 63 height 12
click at [335, 217] on button "Mover para finalizado" at bounding box center [339, 223] width 64 height 12
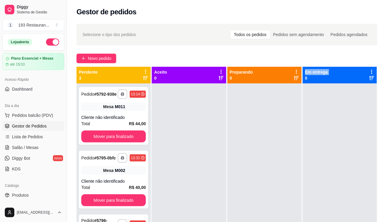
click at [371, 15] on div "Gestor de pedidos" at bounding box center [226, 12] width 301 height 10
click at [28, 113] on span "Pedidos balcão (PDV)" at bounding box center [32, 116] width 41 height 6
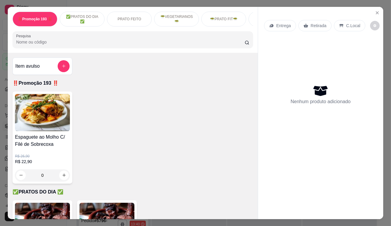
click at [302, 20] on div "Retirada" at bounding box center [314, 25] width 33 height 11
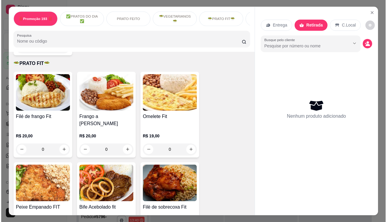
scroll to position [1004, 0]
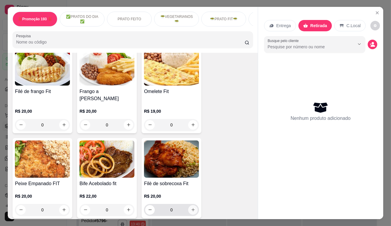
click at [195, 205] on button "increase-product-quantity" at bounding box center [193, 210] width 10 height 10
type input "1"
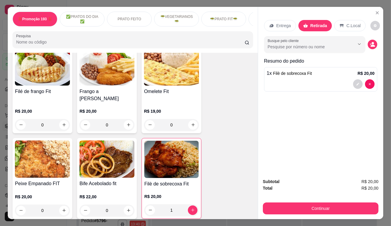
click at [353, 80] on div at bounding box center [363, 84] width 21 height 10
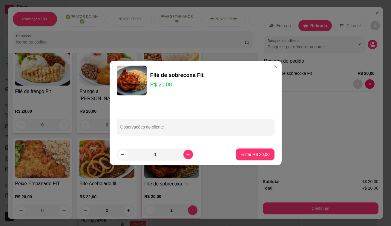
click at [206, 116] on div "Observações do cliente" at bounding box center [196, 122] width 172 height 44
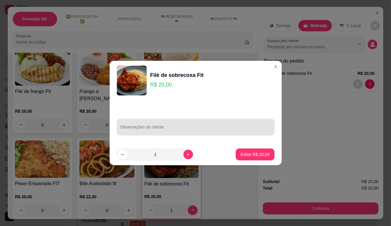
click at [196, 131] on input "Observações do cliente" at bounding box center [195, 130] width 150 height 6
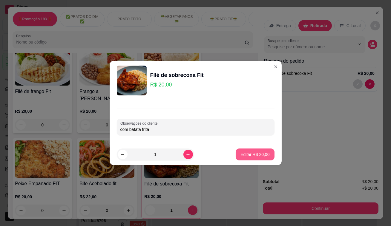
type input "com batata frita"
click at [245, 155] on p "Editar R$ 20,00" at bounding box center [254, 155] width 29 height 6
type input "0"
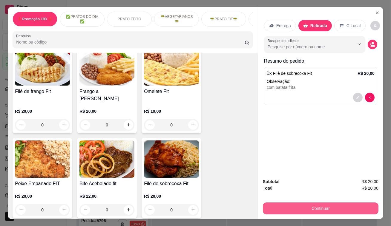
click at [311, 208] on button "Continuar" at bounding box center [321, 209] width 116 height 12
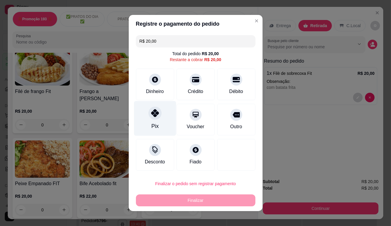
click at [148, 116] on div at bounding box center [154, 113] width 13 height 13
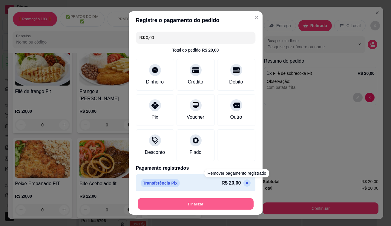
click at [237, 205] on button "Finalizar" at bounding box center [196, 205] width 116 height 12
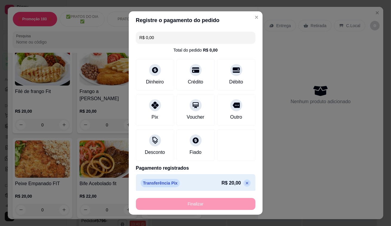
type input "-R$ 20,00"
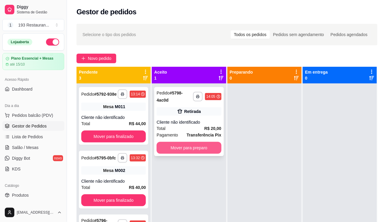
click at [216, 146] on button "Mover para preparo" at bounding box center [188, 148] width 64 height 12
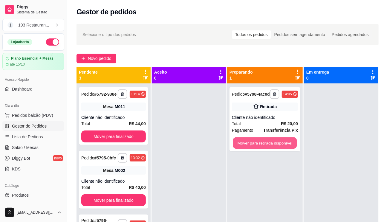
click at [252, 148] on button "Mover para retirada disponível" at bounding box center [265, 144] width 64 height 12
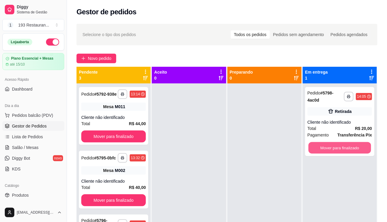
click at [361, 147] on button "Mover para finalizado" at bounding box center [339, 148] width 63 height 12
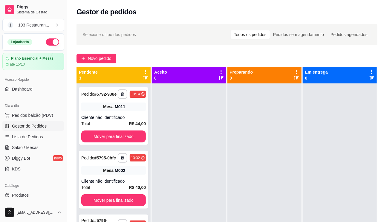
scroll to position [0, 3]
click at [221, 138] on div at bounding box center [189, 195] width 74 height 222
click at [18, 147] on span "Salão / Mesas" at bounding box center [25, 148] width 27 height 6
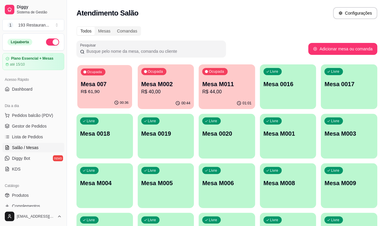
click at [100, 88] on p "R$ 61,90" at bounding box center [105, 91] width 48 height 7
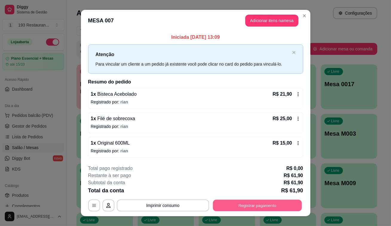
click at [259, 209] on button "Registrar pagamento" at bounding box center [257, 206] width 89 height 12
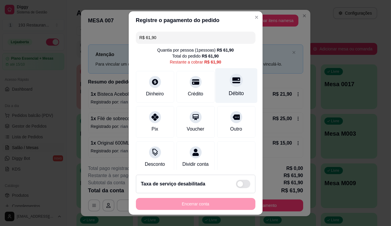
click at [232, 79] on div at bounding box center [236, 80] width 13 height 13
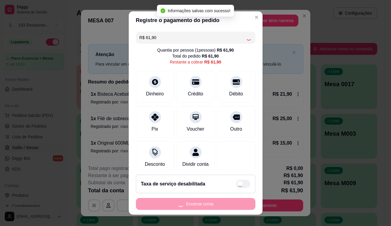
type input "R$ 0,00"
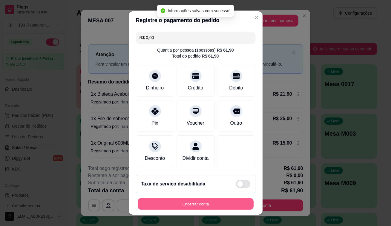
click at [215, 203] on button "Encerrar conta" at bounding box center [196, 205] width 116 height 12
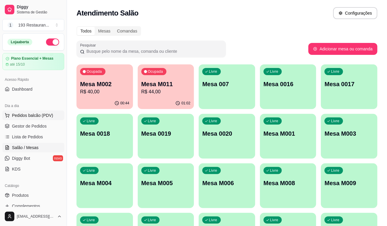
click at [33, 116] on span "Pedidos balcão (PDV)" at bounding box center [32, 116] width 41 height 6
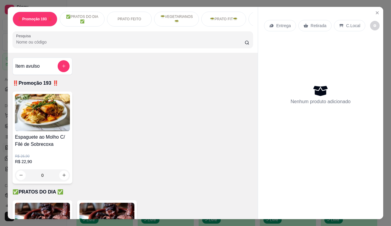
click at [307, 23] on div "Retirada" at bounding box center [314, 25] width 33 height 11
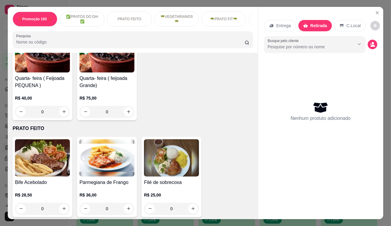
scroll to position [244, 0]
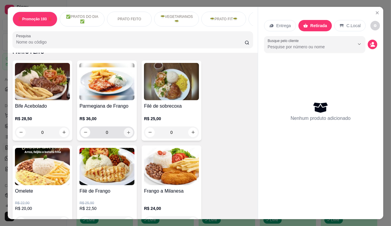
click at [127, 134] on icon "increase-product-quantity" at bounding box center [128, 132] width 3 height 3
type input "1"
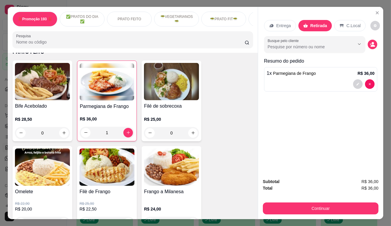
click at [360, 214] on div "Subtotal R$ 36,00 Total R$ 36,00 Continuar" at bounding box center [320, 197] width 125 height 46
click at [359, 214] on div "Subtotal R$ 36,00 Total R$ 36,00 Continuar" at bounding box center [320, 197] width 125 height 46
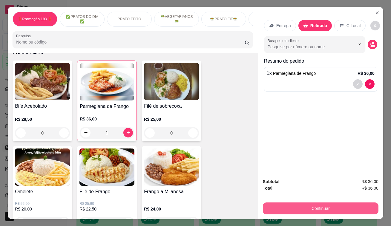
click at [361, 204] on button "Continuar" at bounding box center [321, 209] width 116 height 12
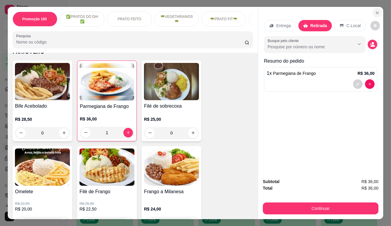
click at [375, 11] on icon "Close" at bounding box center [377, 12] width 5 height 5
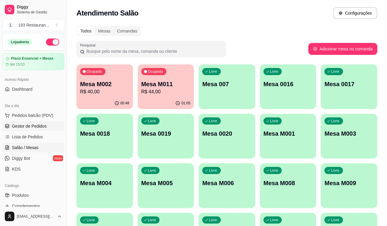
click at [35, 128] on span "Gestor de Pedidos" at bounding box center [29, 126] width 35 height 6
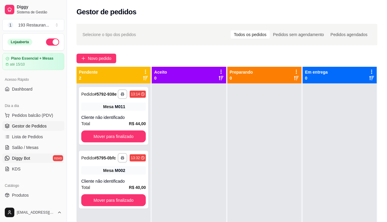
click at [33, 154] on link "Diggy Bot novo" at bounding box center [33, 159] width 62 height 10
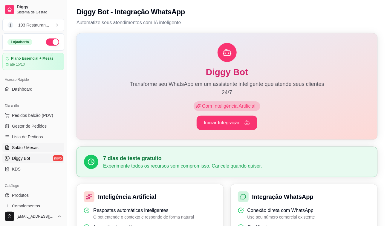
click at [34, 148] on span "Salão / Mesas" at bounding box center [25, 148] width 27 height 6
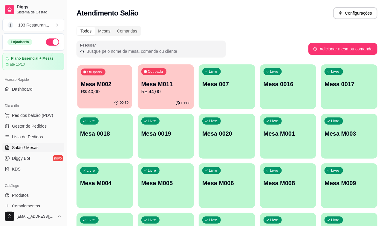
click at [104, 100] on div "00:50" at bounding box center [104, 102] width 55 height 11
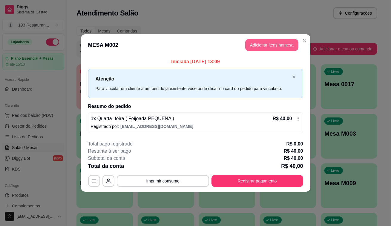
click at [292, 47] on button "Adicionar itens na mesa" at bounding box center [271, 45] width 53 height 12
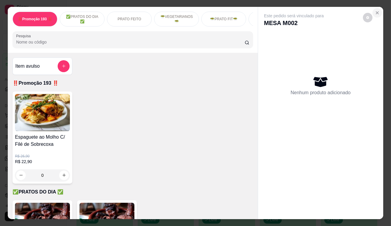
click at [375, 13] on button "Close" at bounding box center [377, 13] width 10 height 10
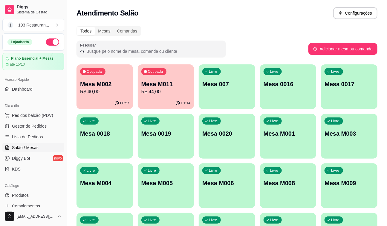
click at [155, 82] on p "Mesa M011" at bounding box center [165, 84] width 49 height 8
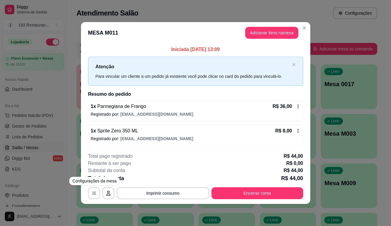
click at [137, 160] on div "Restante à ser pago R$ 0,00" at bounding box center [195, 163] width 215 height 7
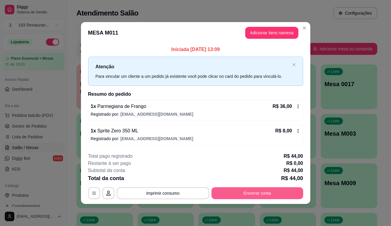
click at [271, 197] on button "Encerrar conta" at bounding box center [257, 193] width 92 height 12
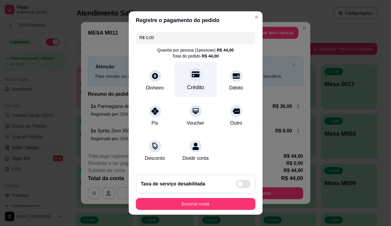
click at [189, 80] on div at bounding box center [195, 74] width 13 height 13
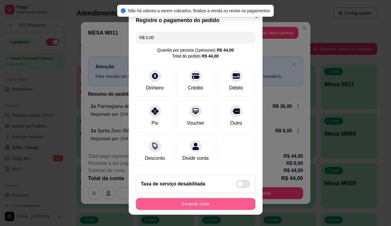
click at [207, 204] on button "Encerrar conta" at bounding box center [195, 204] width 119 height 12
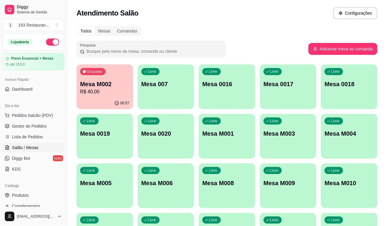
click at [88, 83] on p "Mesa M002" at bounding box center [104, 84] width 49 height 8
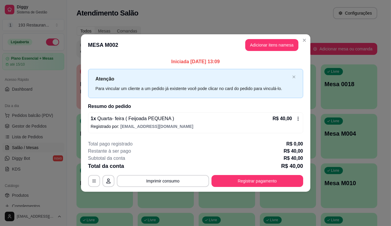
click at [271, 38] on header "MESA M002 Adicionar itens na mesa" at bounding box center [195, 44] width 229 height 21
click at [268, 47] on button "Adicionar itens na mesa" at bounding box center [271, 45] width 53 height 12
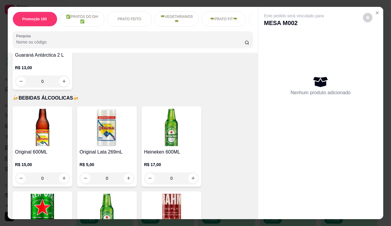
scroll to position [2931, 0]
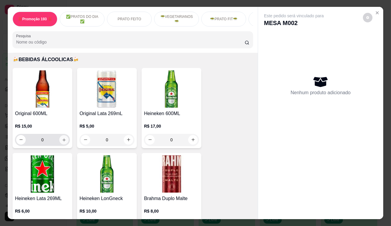
click at [62, 138] on icon "increase-product-quantity" at bounding box center [64, 140] width 4 height 4
type input "2"
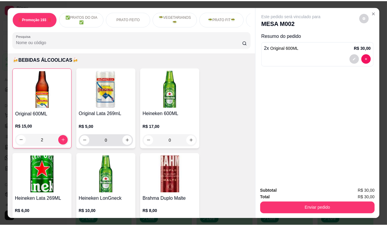
scroll to position [2931, 0]
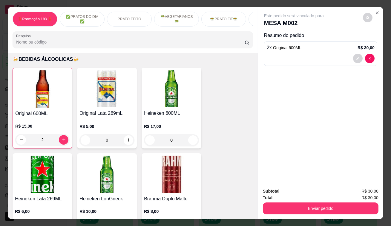
click at [335, 203] on button "Enviar pedido" at bounding box center [321, 209] width 116 height 12
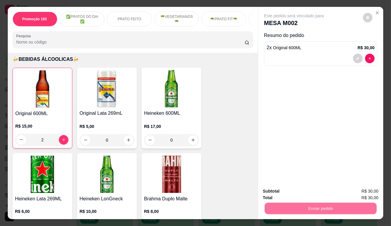
click at [331, 190] on button "Registrar cliente" at bounding box center [323, 192] width 38 height 11
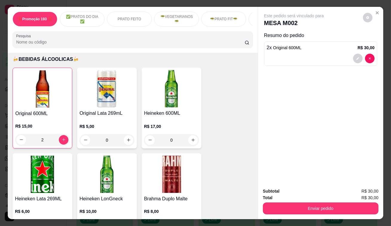
click at [328, 207] on button "Enviar pedido" at bounding box center [321, 209] width 116 height 12
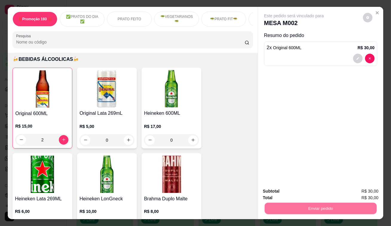
click at [353, 195] on button "Enviar pedido" at bounding box center [363, 192] width 33 height 11
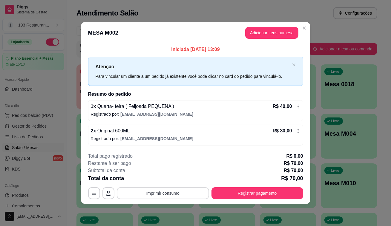
click at [202, 196] on button "Imprimir consumo" at bounding box center [163, 193] width 92 height 12
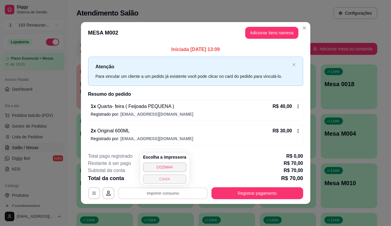
click at [169, 179] on button "CAIXA" at bounding box center [164, 180] width 43 height 10
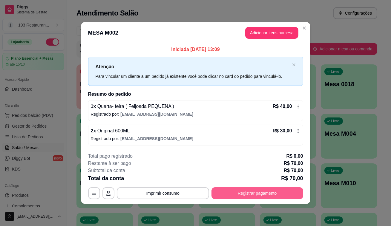
click at [228, 197] on button "Registrar pagamento" at bounding box center [257, 193] width 92 height 12
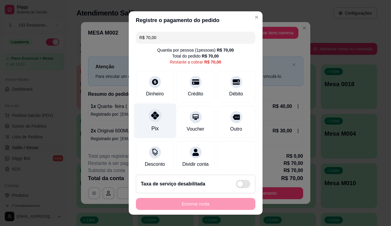
click at [152, 120] on div at bounding box center [154, 115] width 13 height 13
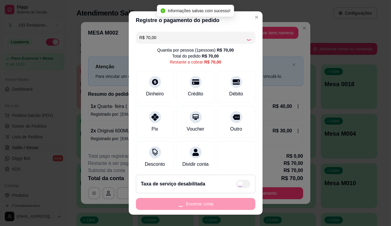
click at [194, 208] on div "Encerrar conta" at bounding box center [195, 204] width 119 height 12
type input "R$ 0,00"
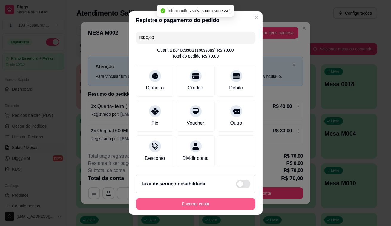
click at [195, 207] on button "Encerrar conta" at bounding box center [195, 204] width 119 height 12
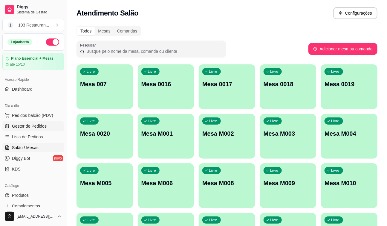
click at [27, 123] on span "Gestor de Pedidos" at bounding box center [29, 126] width 35 height 6
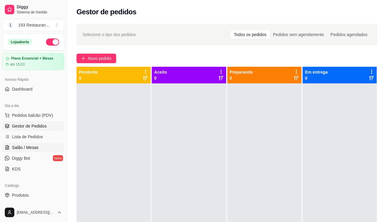
click at [35, 143] on link "Salão / Mesas" at bounding box center [33, 148] width 62 height 10
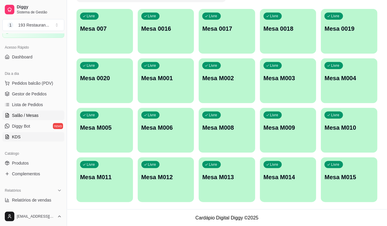
scroll to position [81, 0]
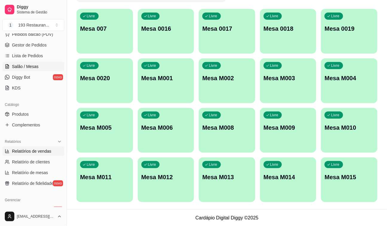
click at [40, 150] on span "Relatórios de vendas" at bounding box center [31, 151] width 39 height 6
select select "ALL"
select select "0"
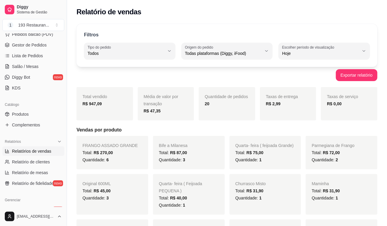
click at [138, 150] on div "Total: R$ 270,00" at bounding box center [112, 152] width 60 height 7
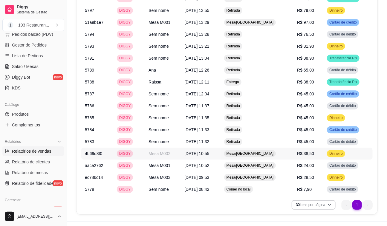
scroll to position [589, 0]
